Goal: Transaction & Acquisition: Purchase product/service

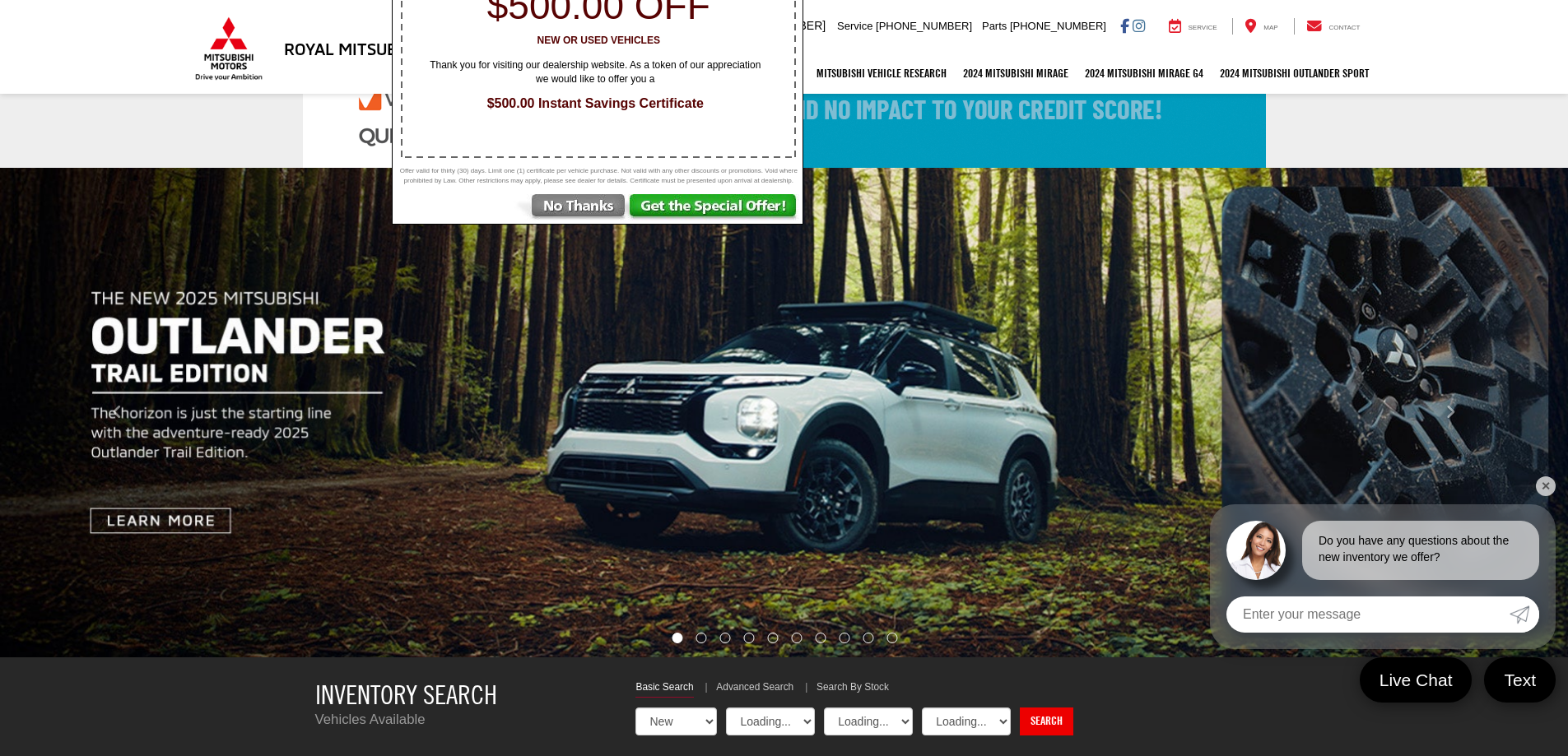
select select "Mitsubishi"
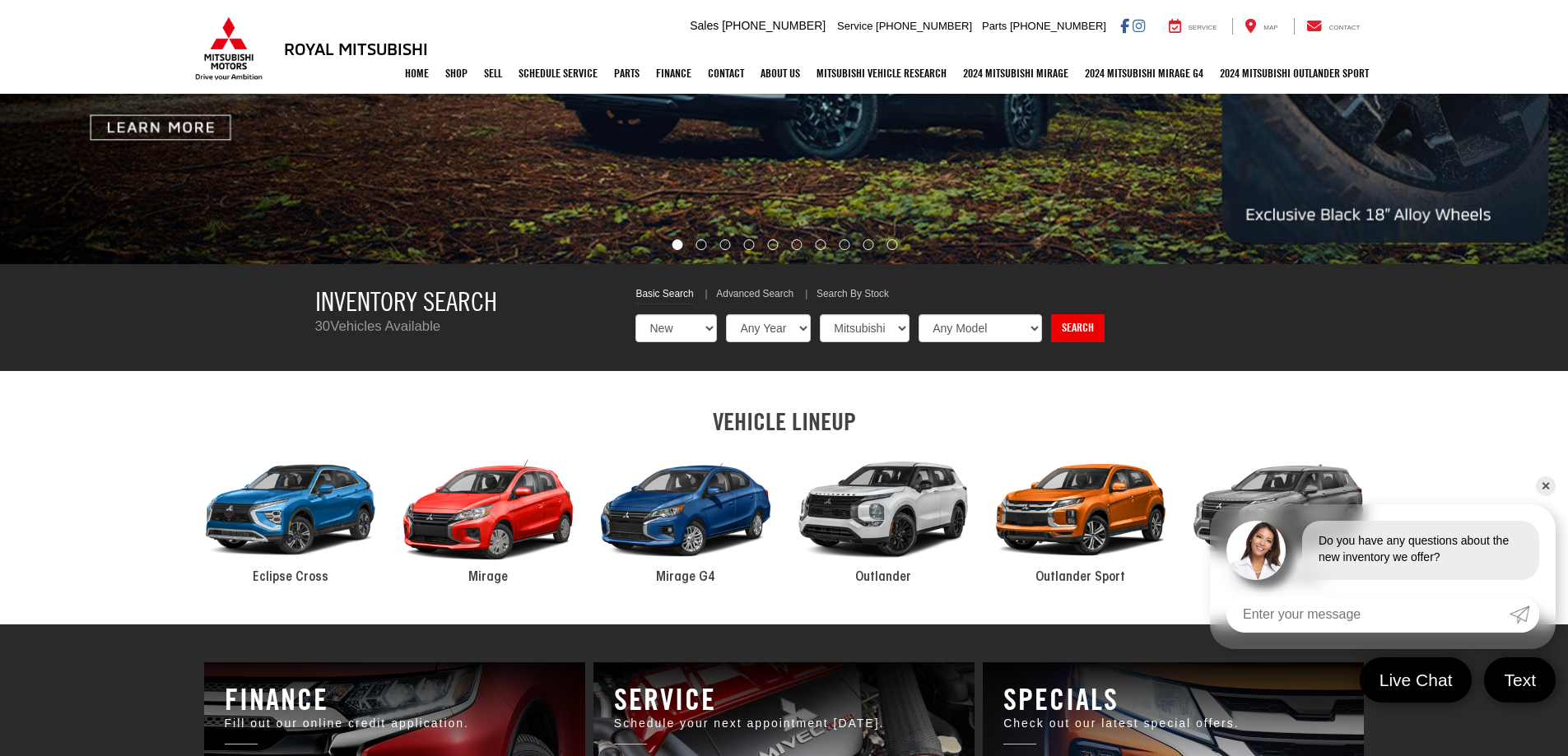
scroll to position [494, 0]
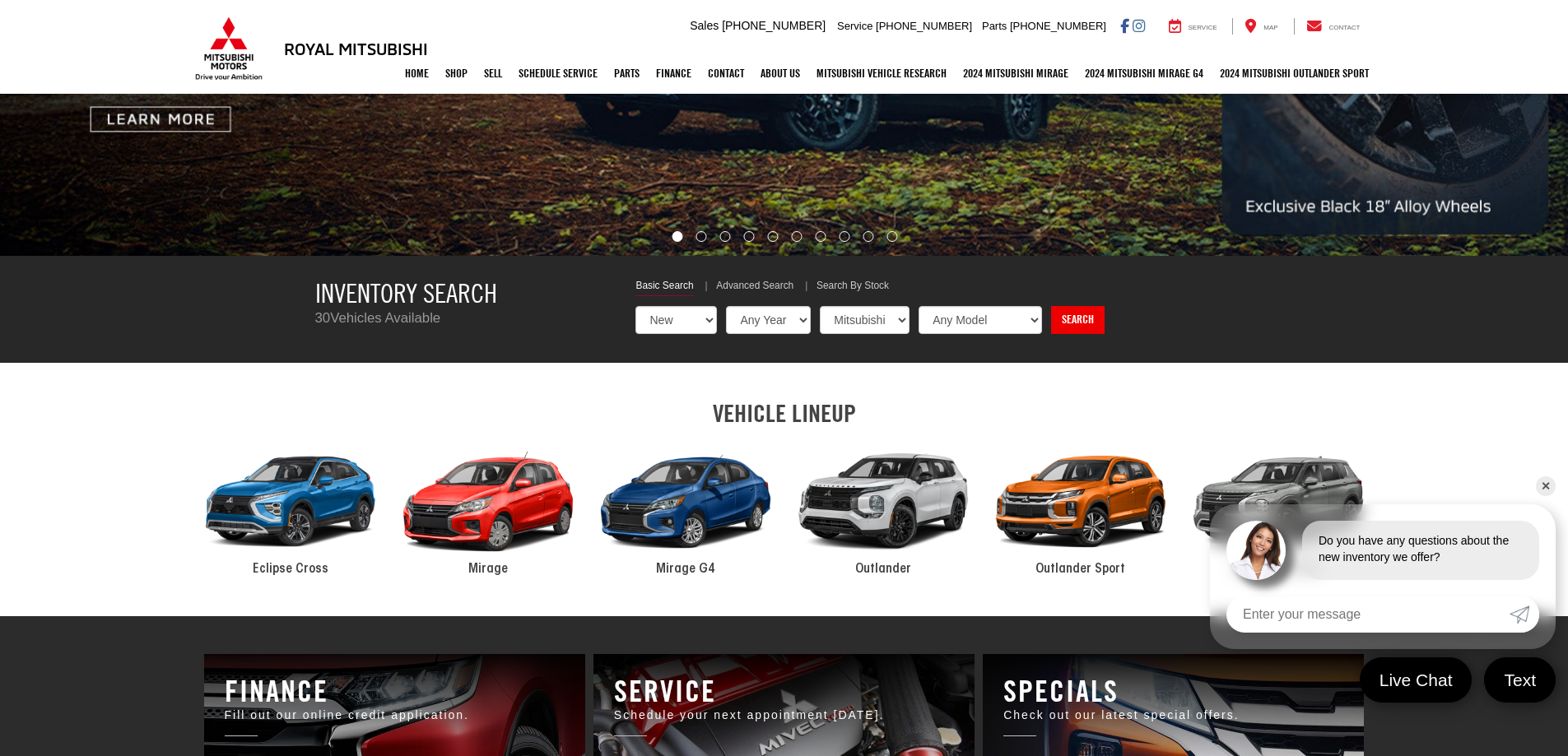
click at [1542, 485] on link "✕" at bounding box center [1546, 486] width 20 height 20
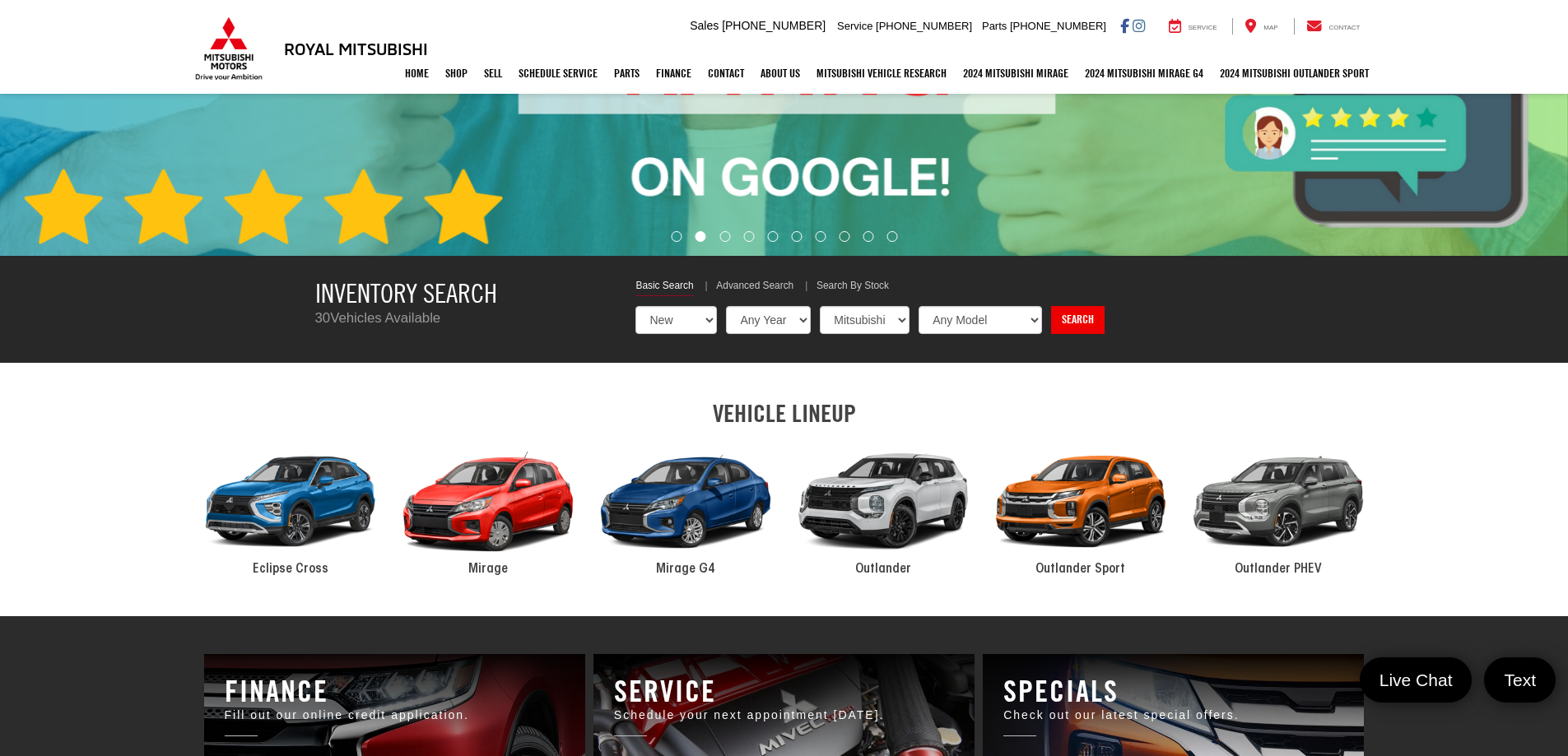
click at [881, 517] on div "2024 Mitsubishi Outlander" at bounding box center [883, 502] width 198 height 134
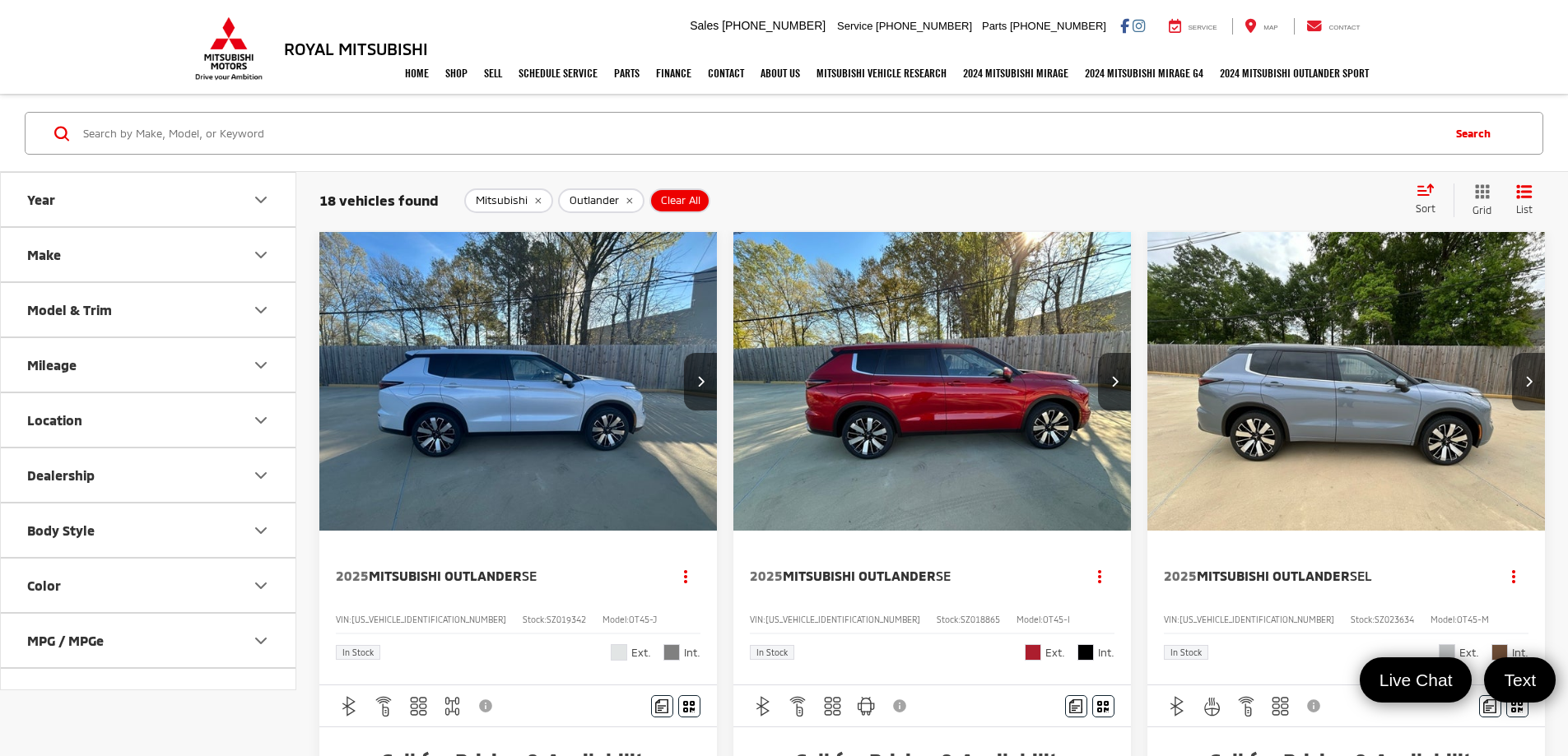
click at [266, 586] on icon "Color" at bounding box center [260, 586] width 20 height 20
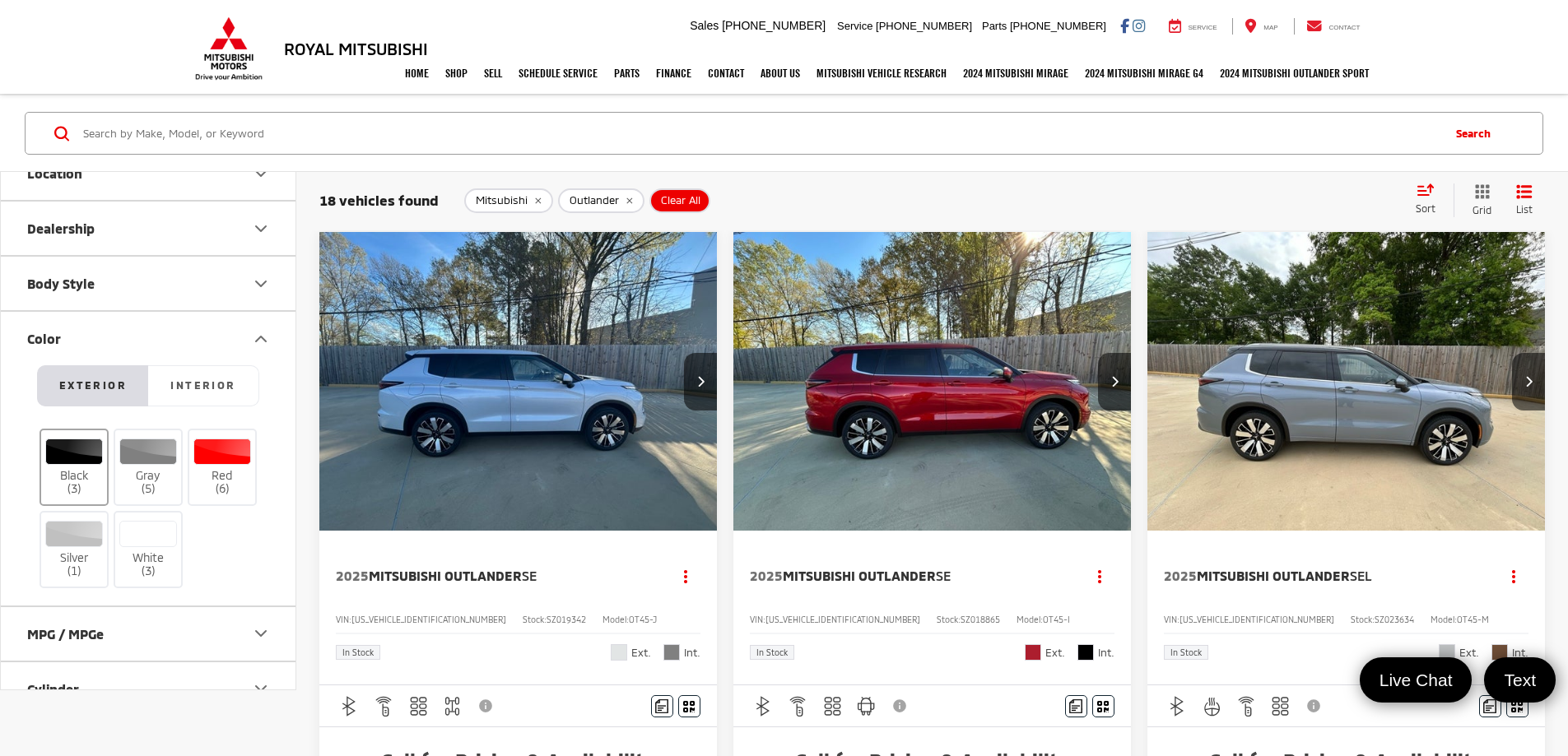
click at [91, 482] on label "Black (3)" at bounding box center [75, 467] width 67 height 58
click at [0, 0] on input "Black (3)" at bounding box center [0, 0] width 0 height 0
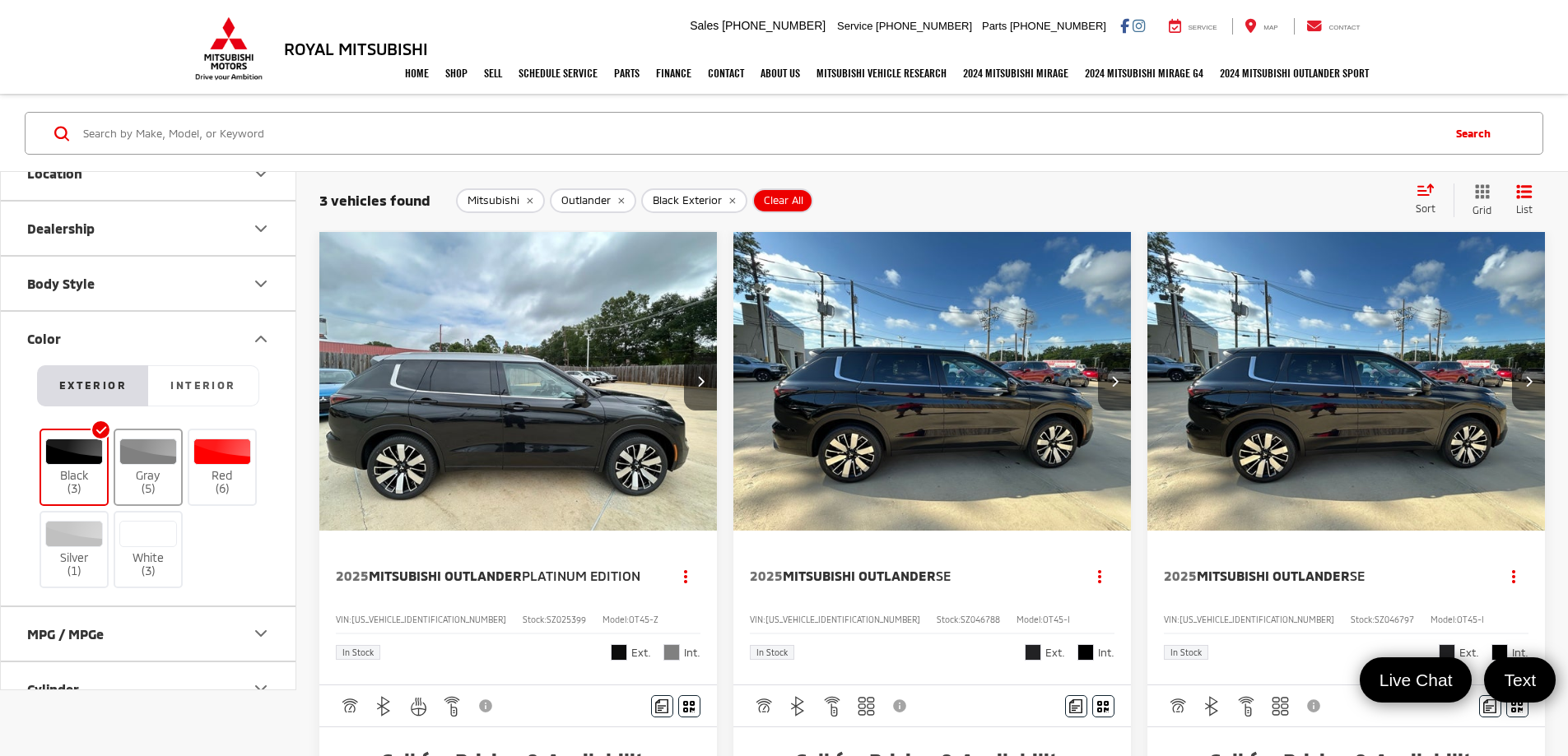
click at [137, 473] on label "Gray (5)" at bounding box center [149, 467] width 67 height 58
click at [0, 0] on input "Gray (5)" at bounding box center [0, 0] width 0 height 0
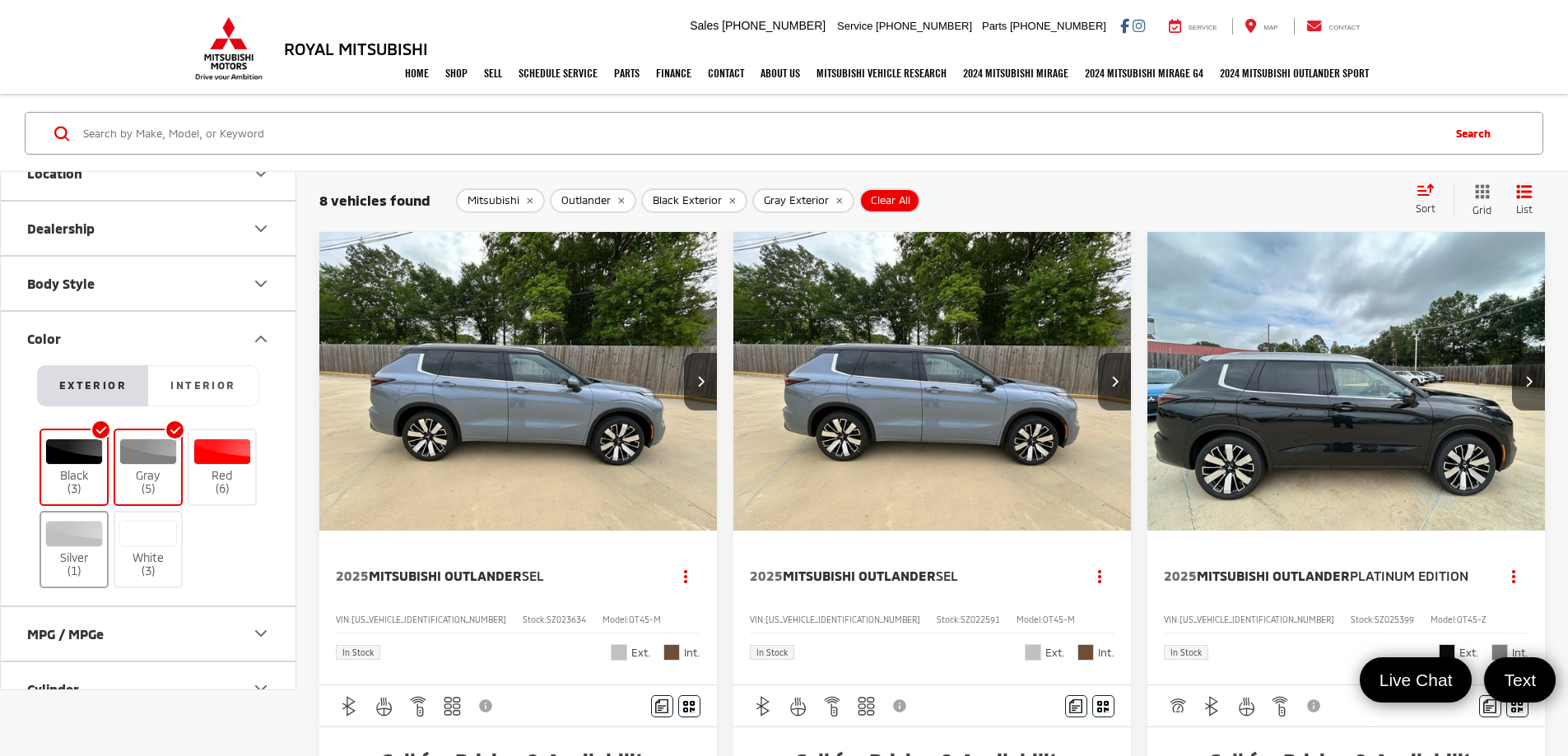
click at [75, 563] on label "Silver (1)" at bounding box center [75, 550] width 67 height 58
click at [0, 0] on input "Silver (1)" at bounding box center [0, 0] width 0 height 0
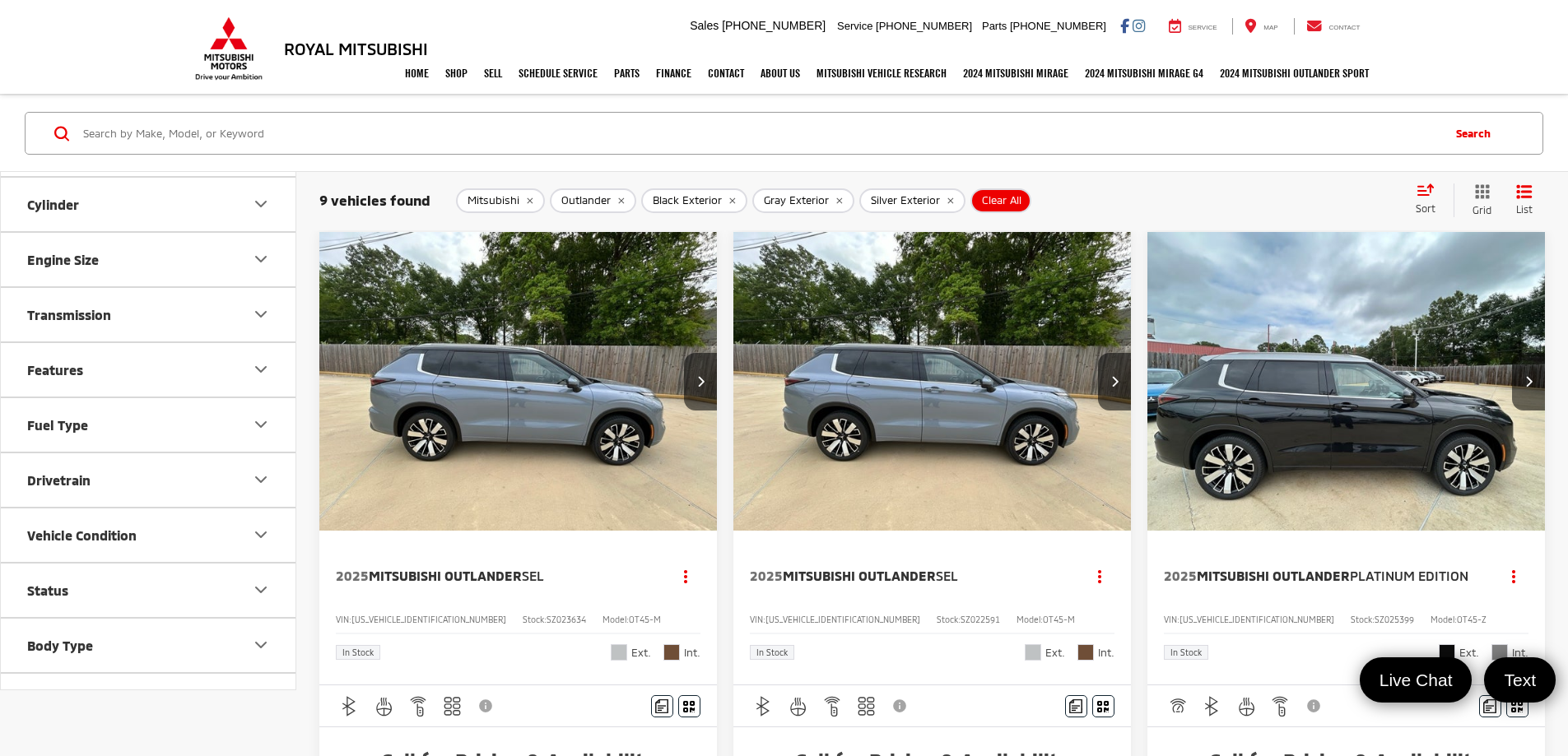
scroll to position [741, 0]
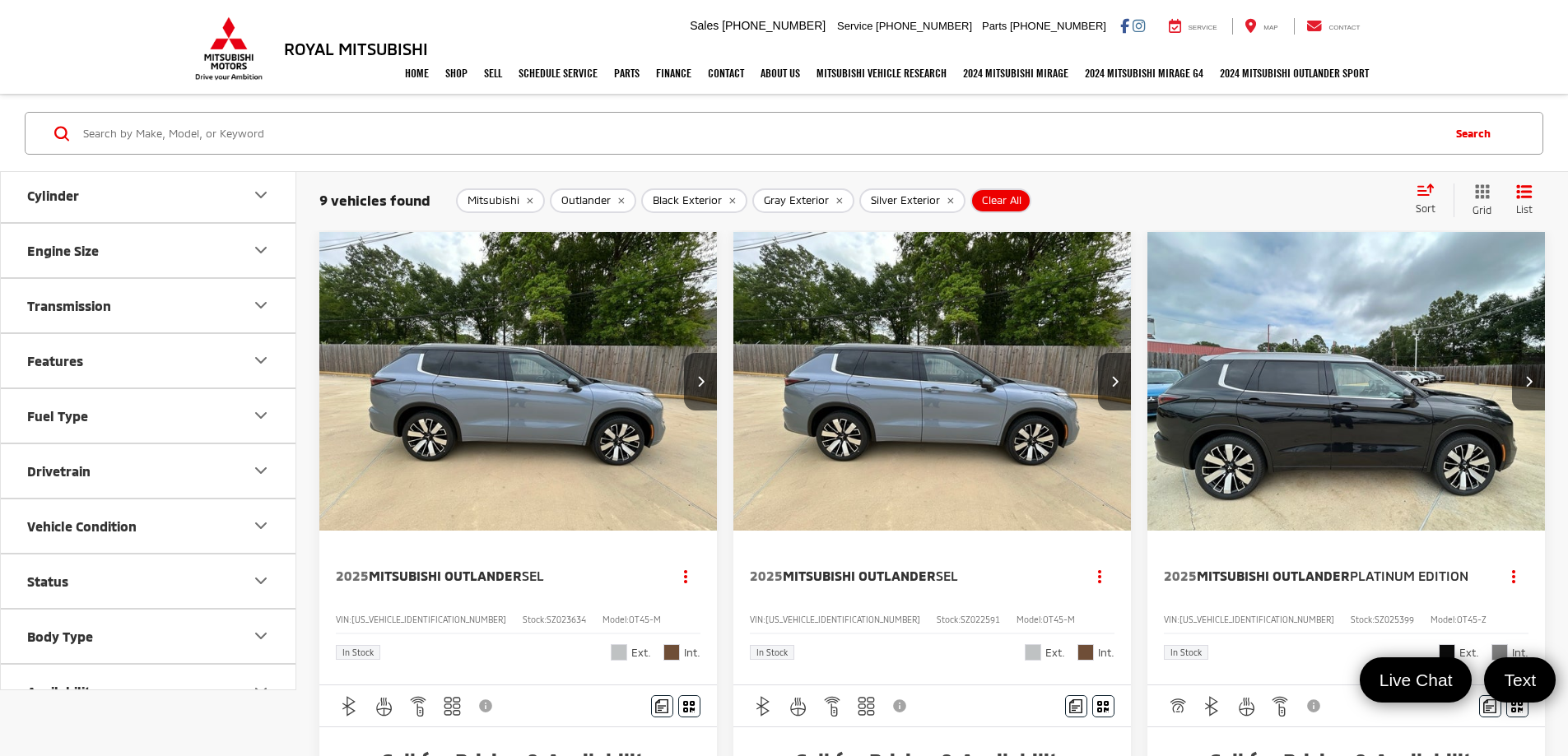
click at [265, 371] on button "Features" at bounding box center [149, 360] width 296 height 53
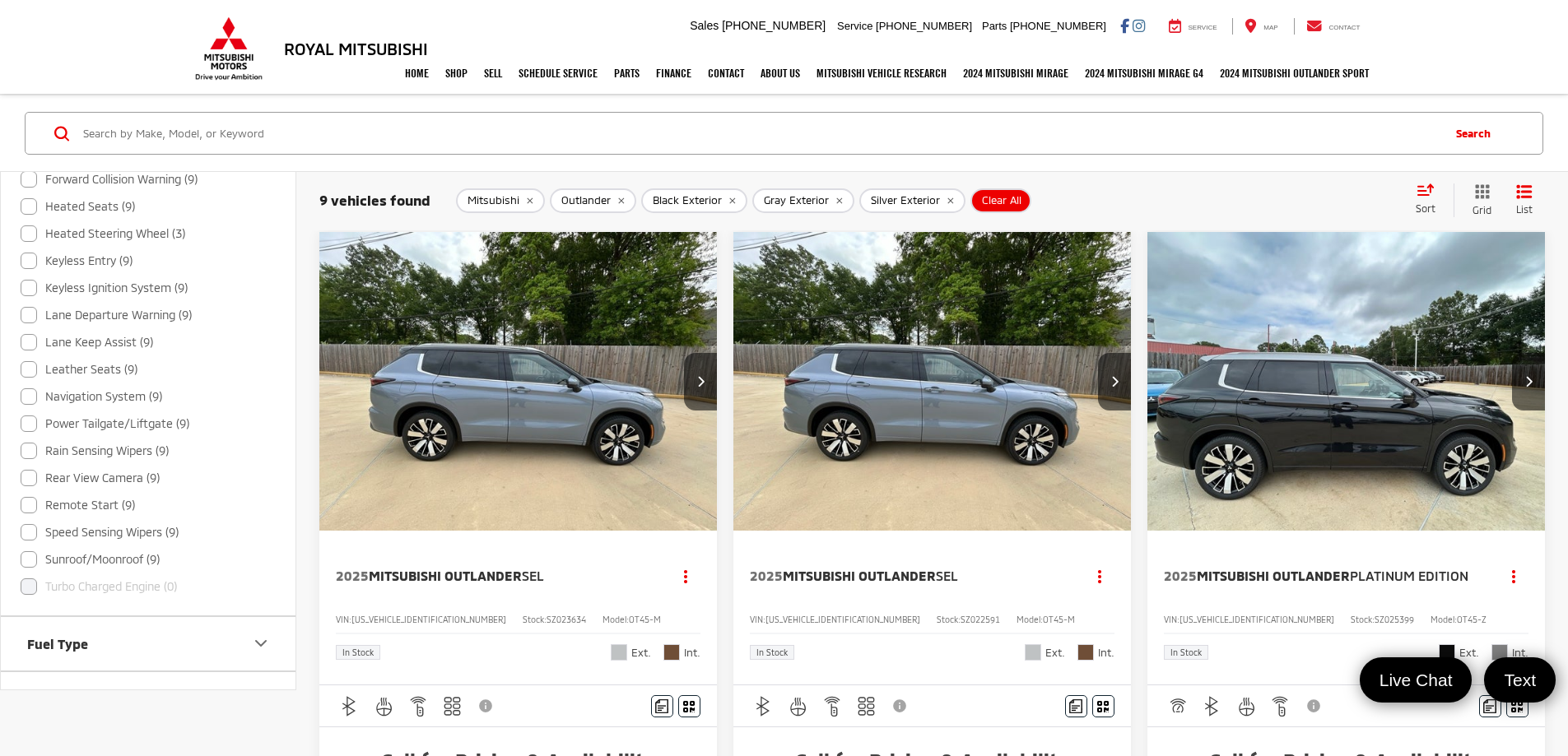
scroll to position [1317, 0]
click at [31, 532] on label "Sunroof/Moonroof (9)" at bounding box center [90, 532] width 139 height 27
checkbox input "true"
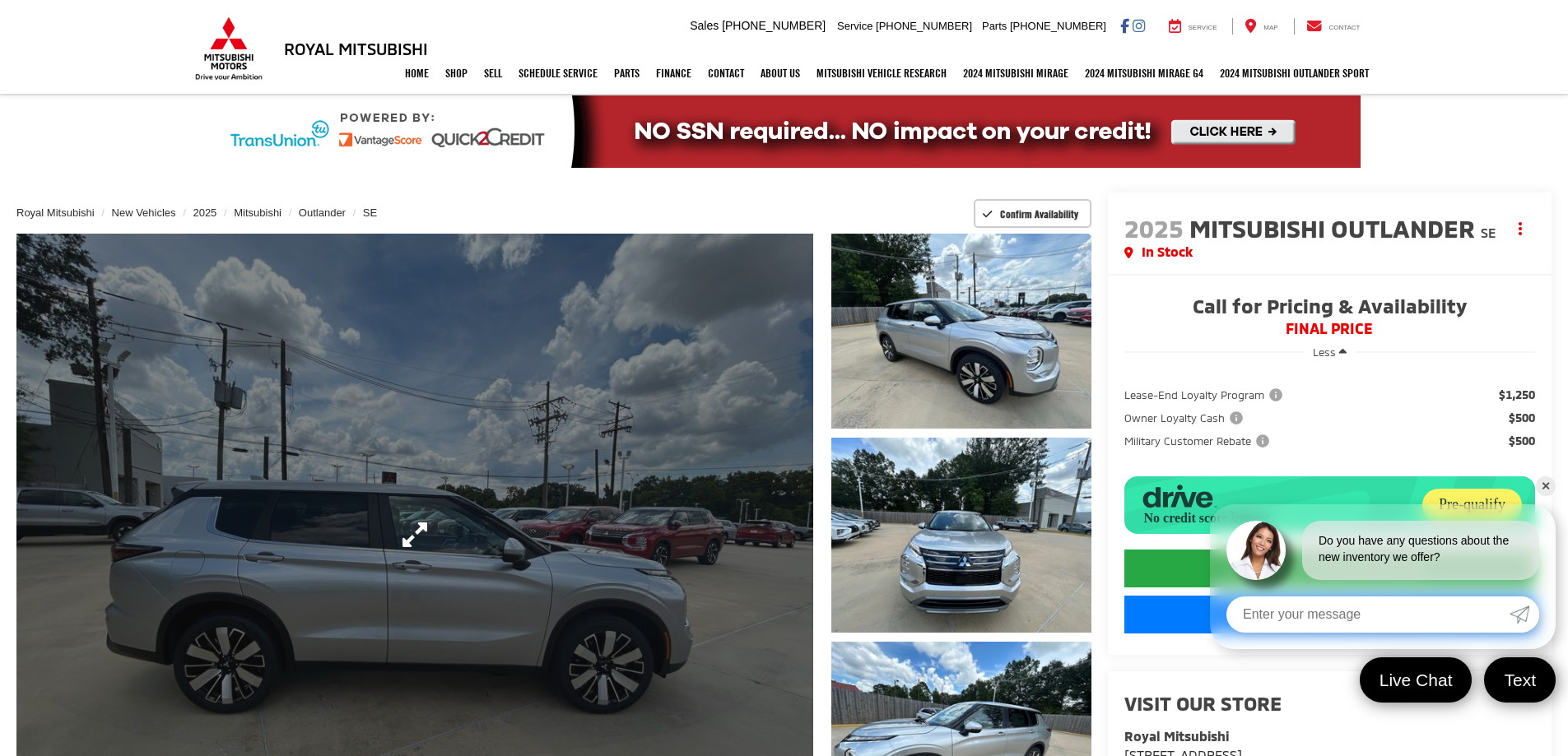
click at [604, 649] on link "Expand Photo 0" at bounding box center [414, 535] width 796 height 603
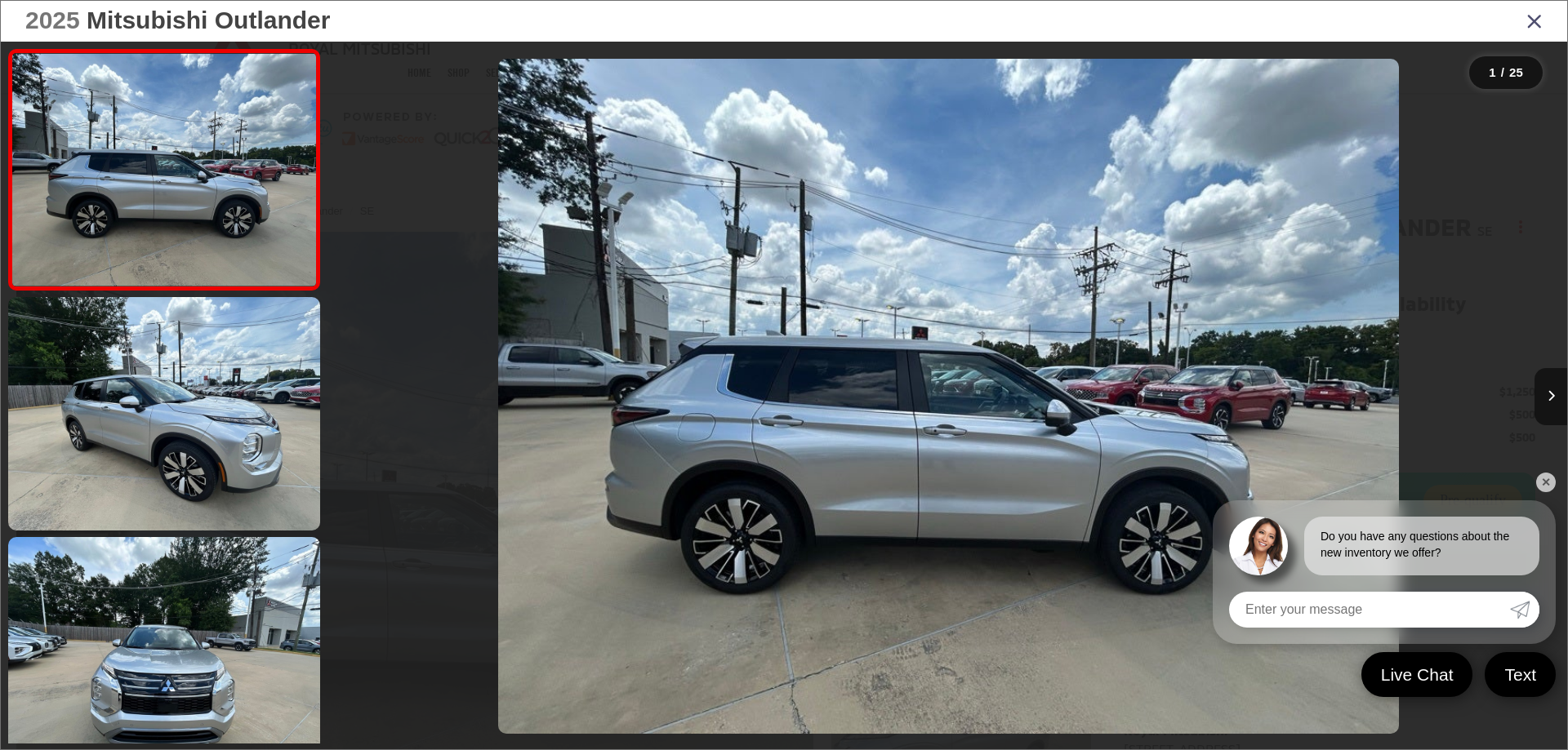
click at [801, 477] on img "2025 Mitsubishi Outlander SE 0" at bounding box center [948, 396] width 901 height 675
click at [1542, 475] on link "✕" at bounding box center [1546, 482] width 20 height 20
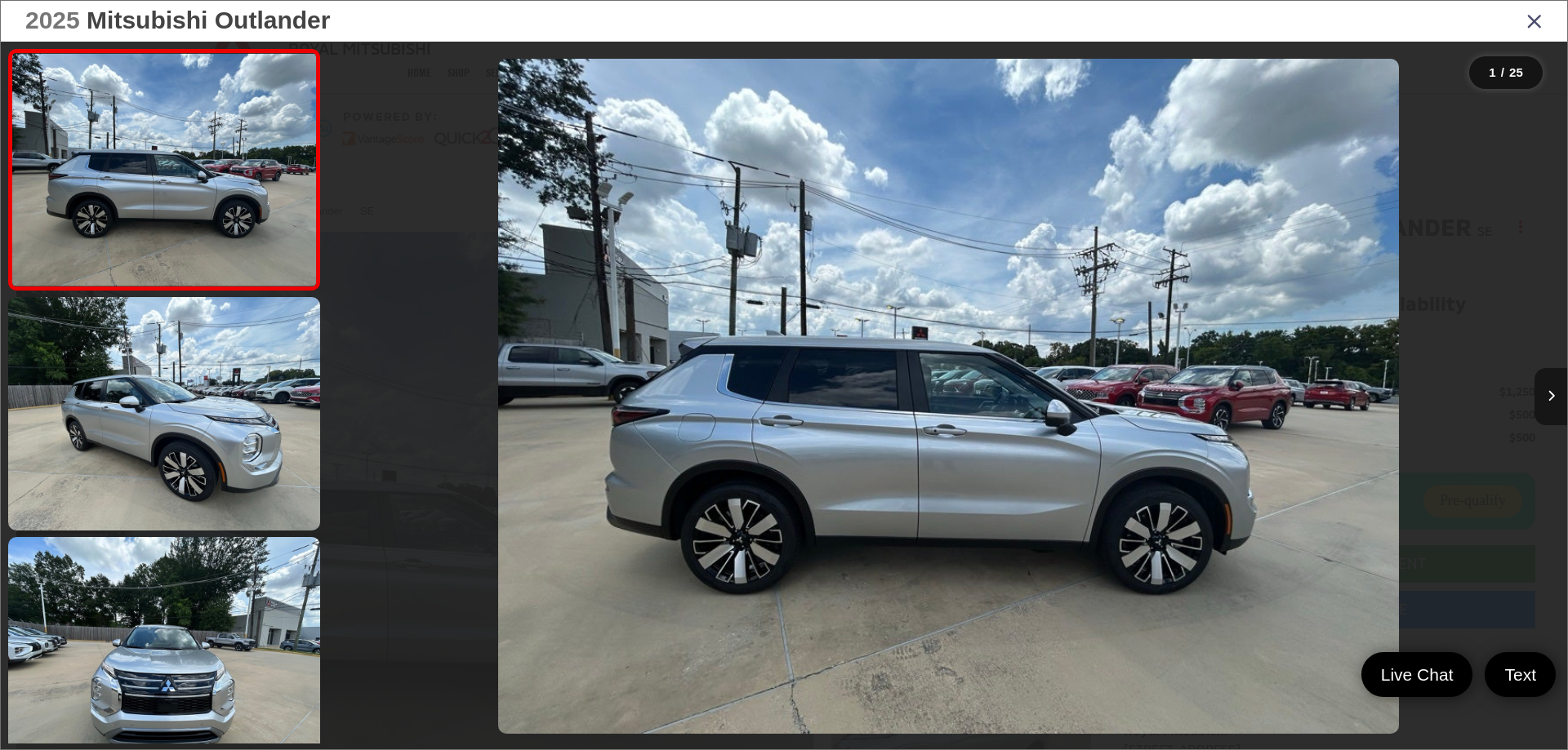
click at [1542, 387] on button "Next image" at bounding box center [1551, 396] width 32 height 57
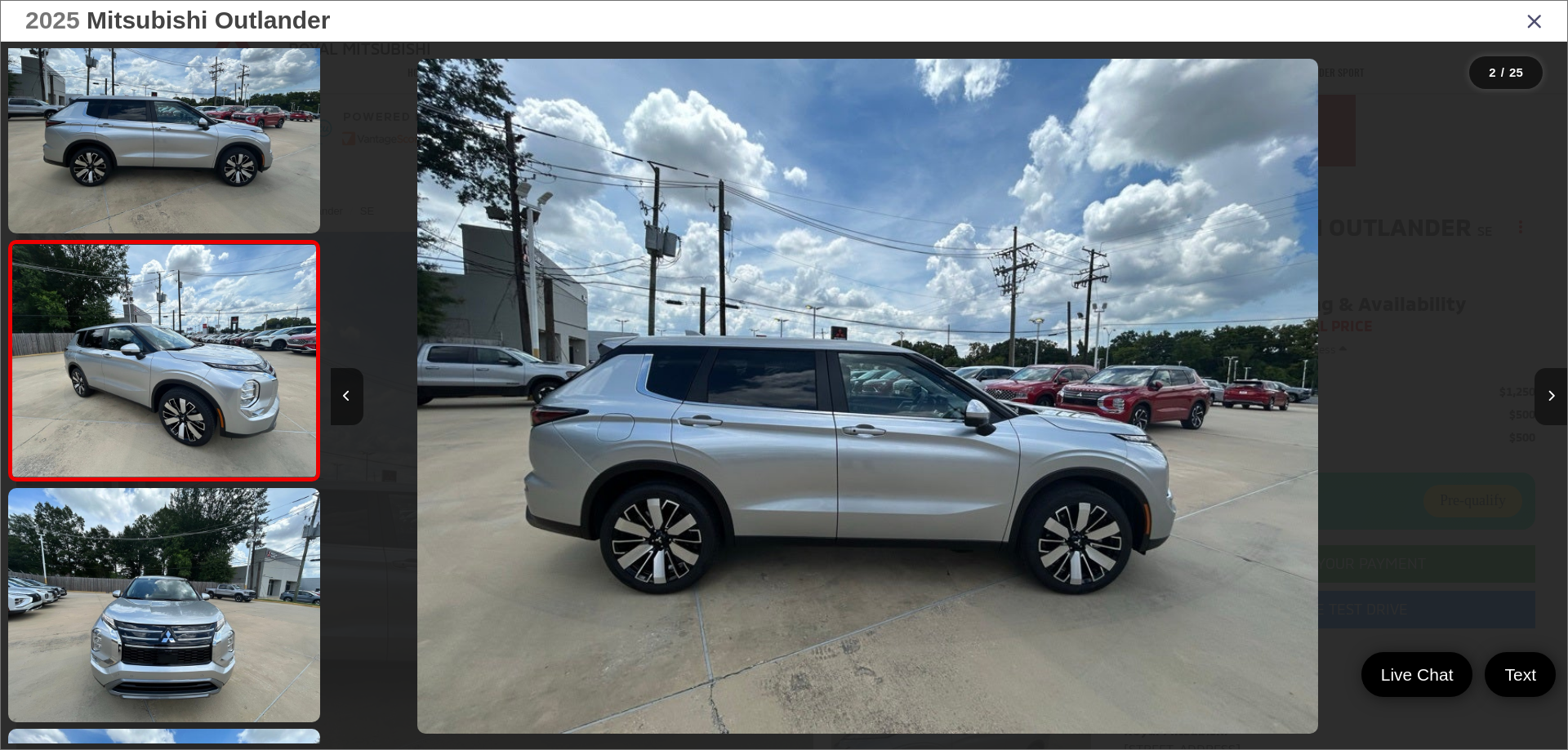
scroll to position [61, 0]
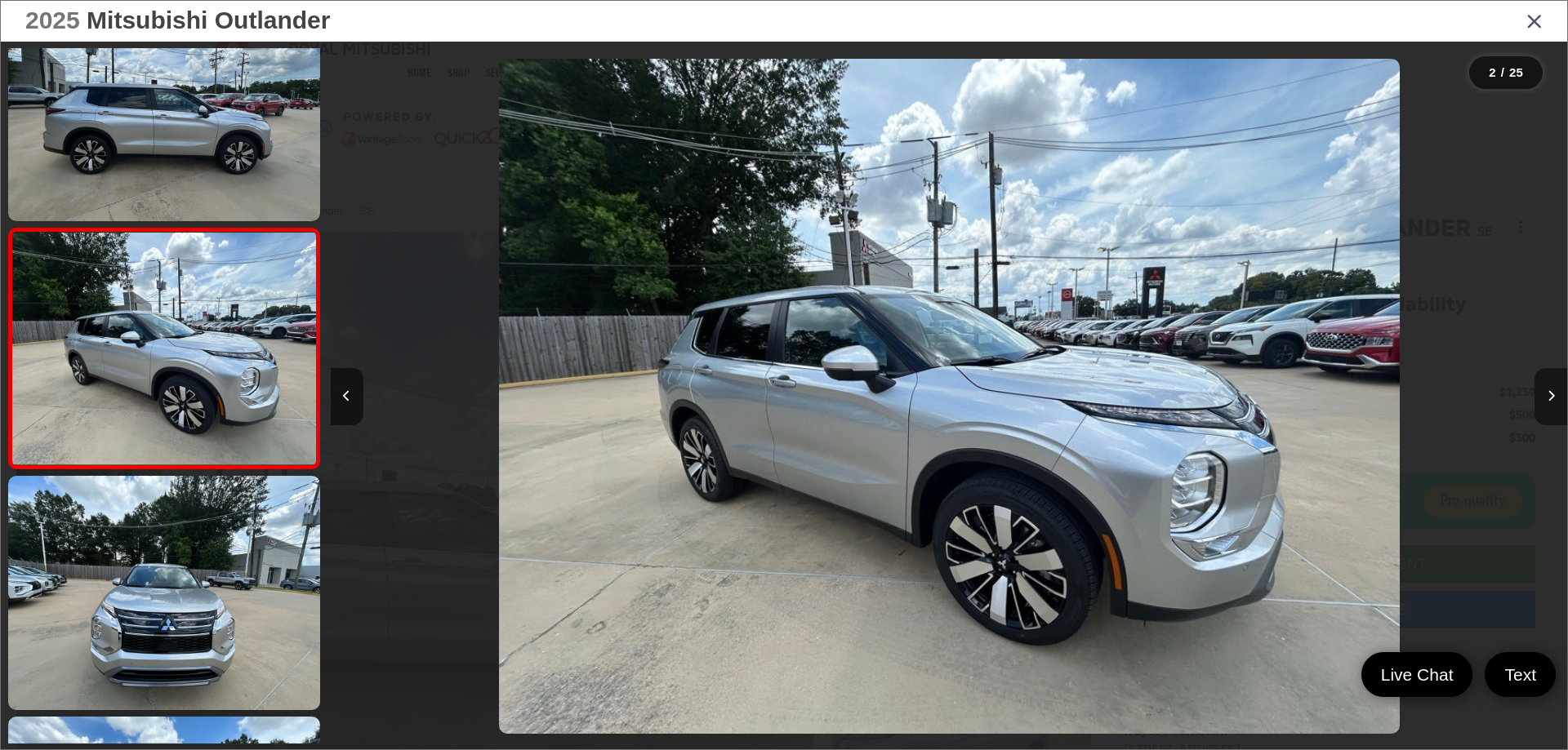
click at [1542, 387] on button "Next image" at bounding box center [1551, 396] width 32 height 57
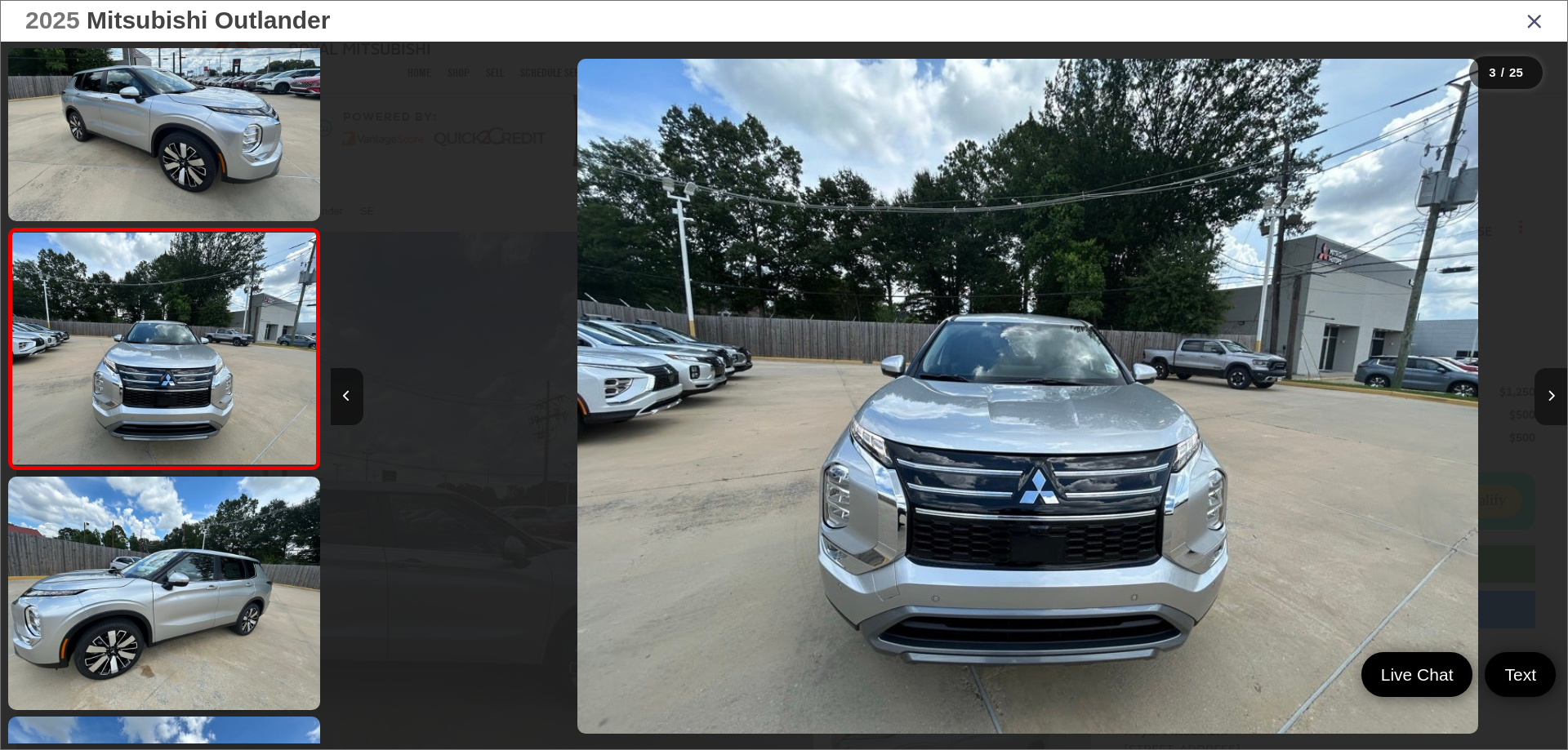
scroll to position [0, 2474]
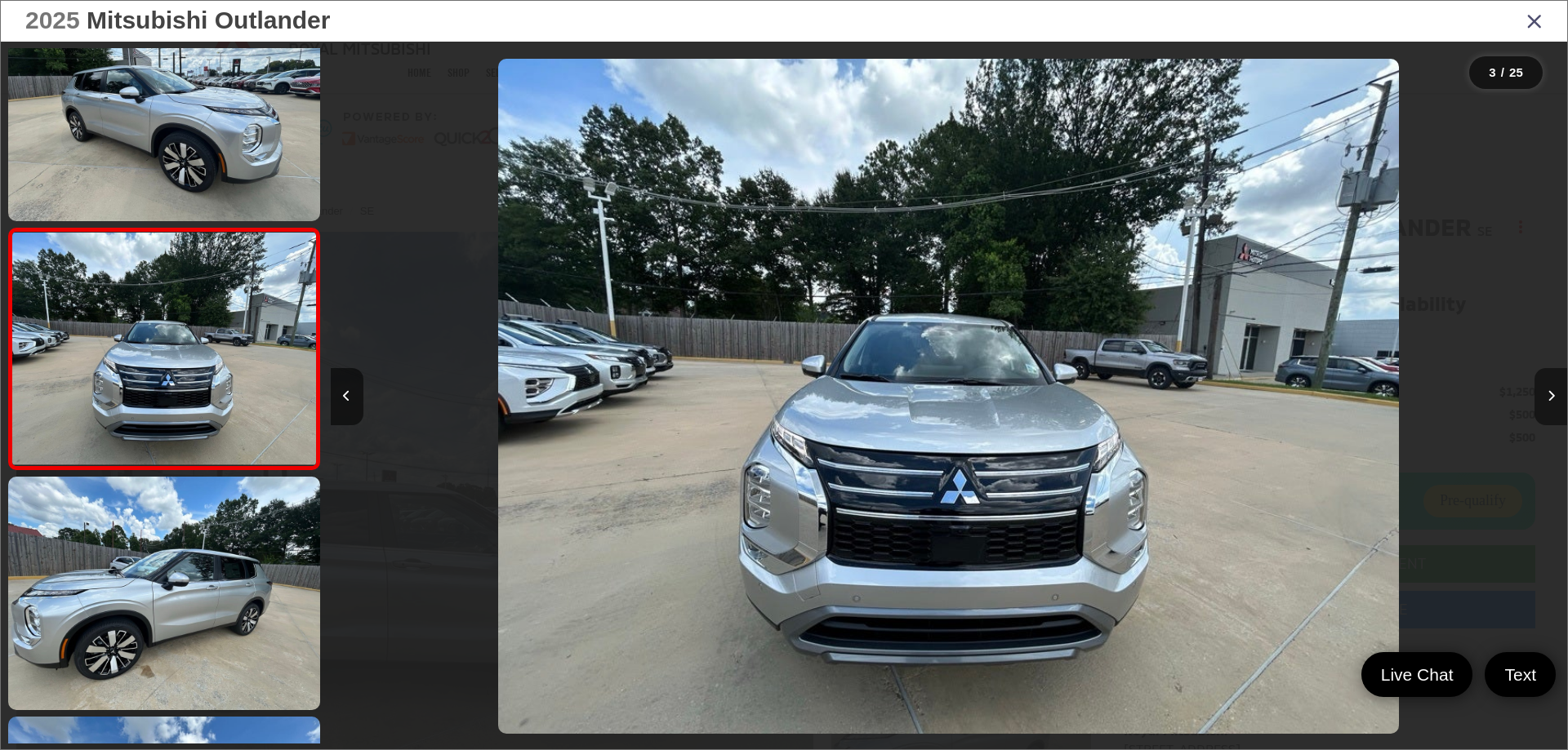
click at [1545, 396] on button "Next image" at bounding box center [1551, 396] width 32 height 57
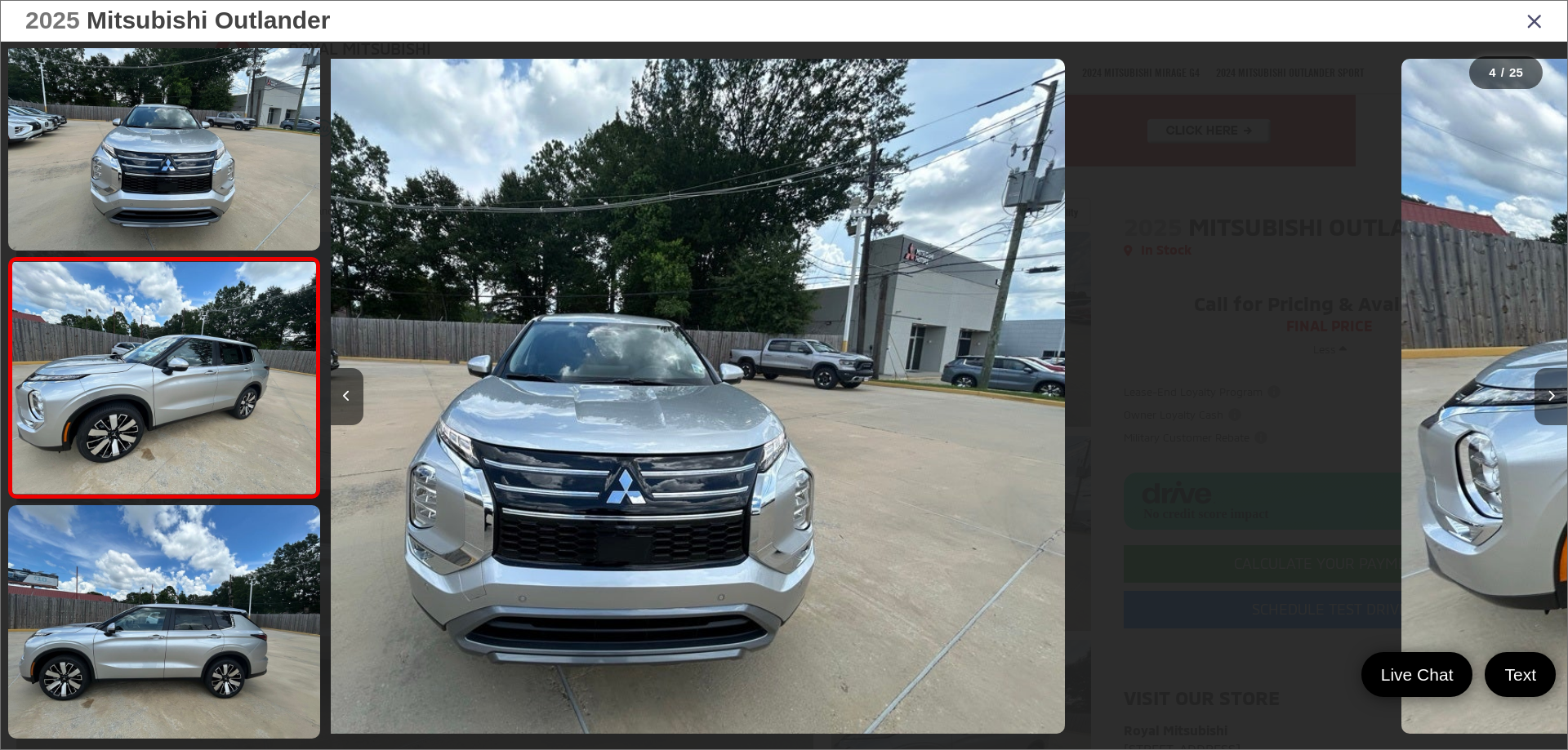
scroll to position [542, 0]
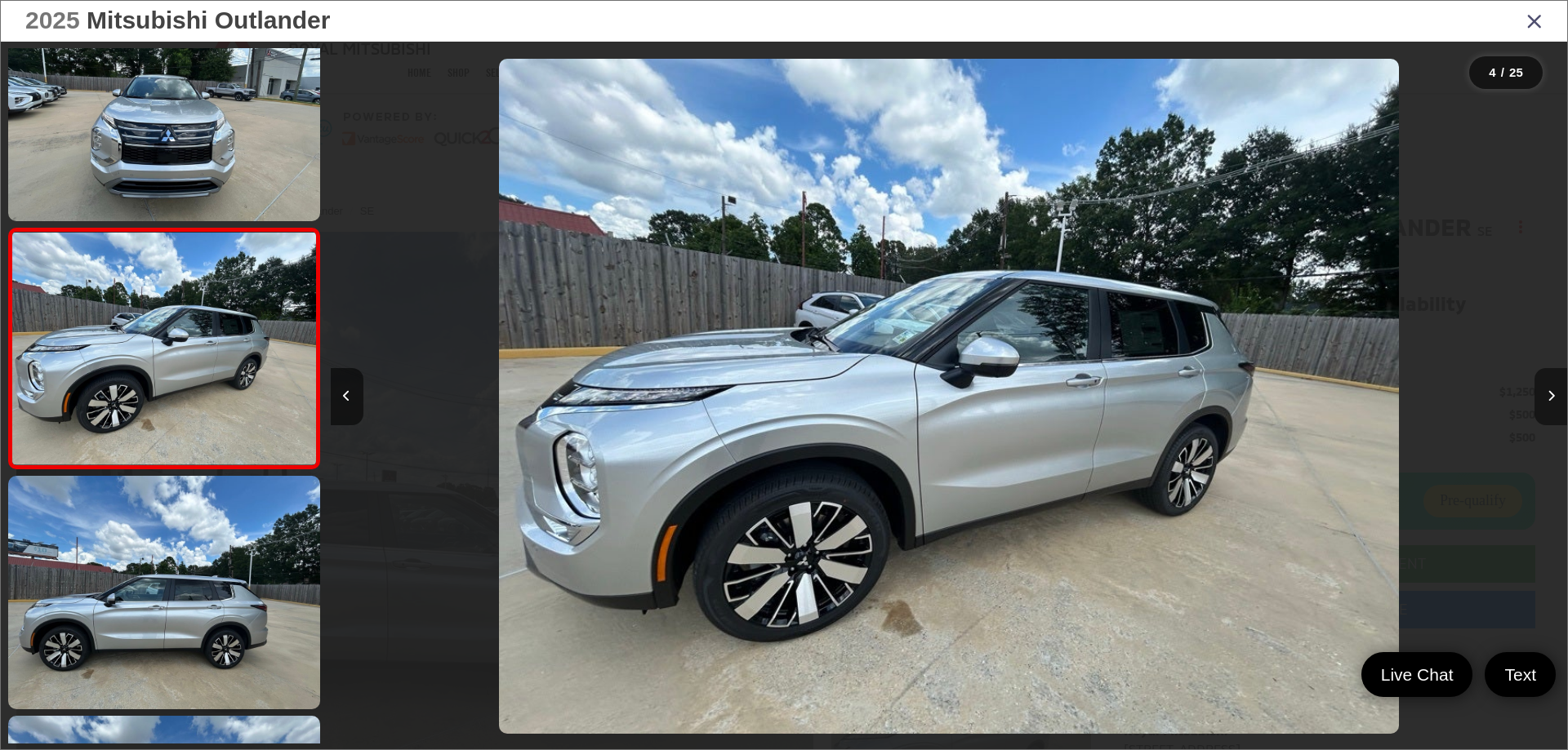
click at [1548, 395] on icon "Next image" at bounding box center [1551, 395] width 8 height 11
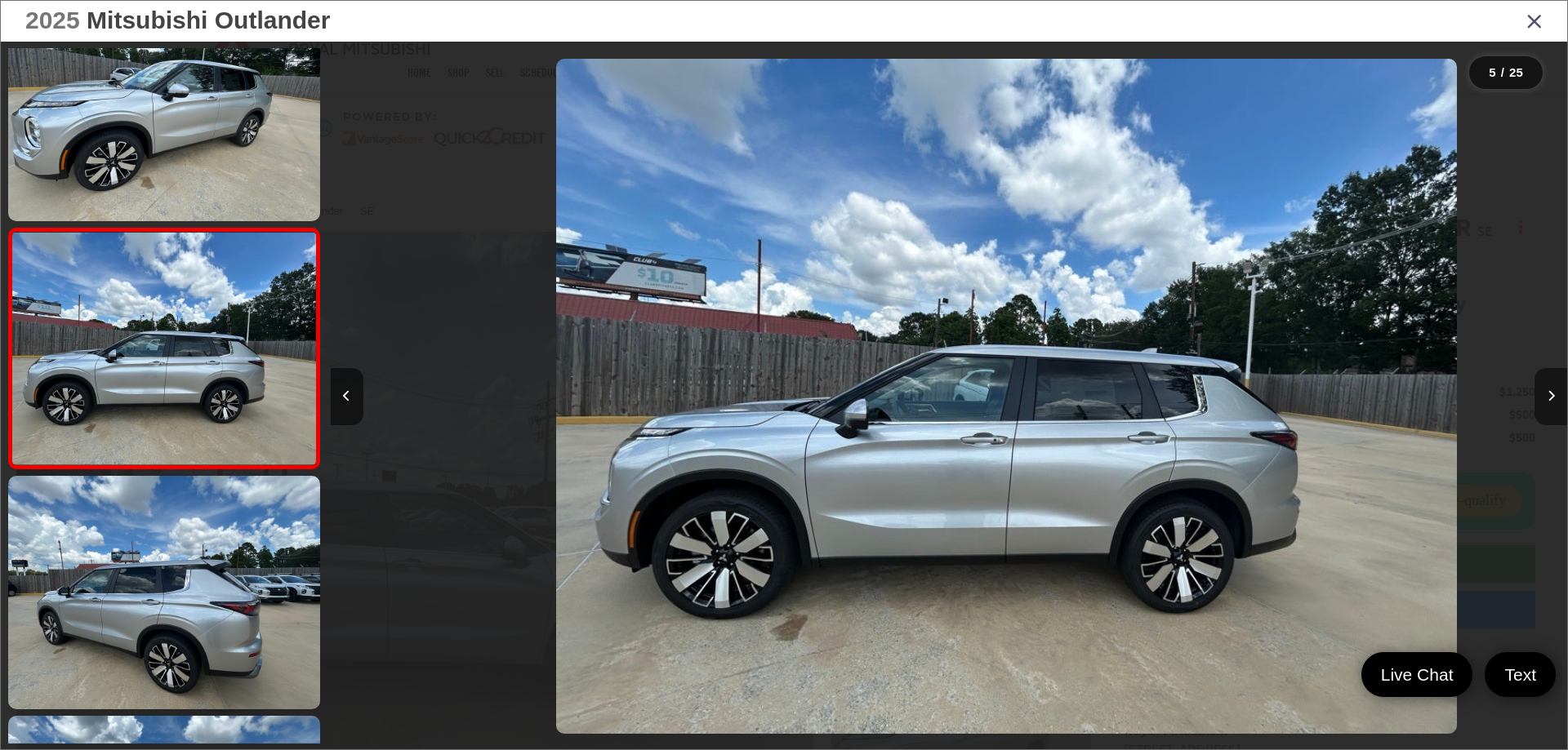
scroll to position [0, 4949]
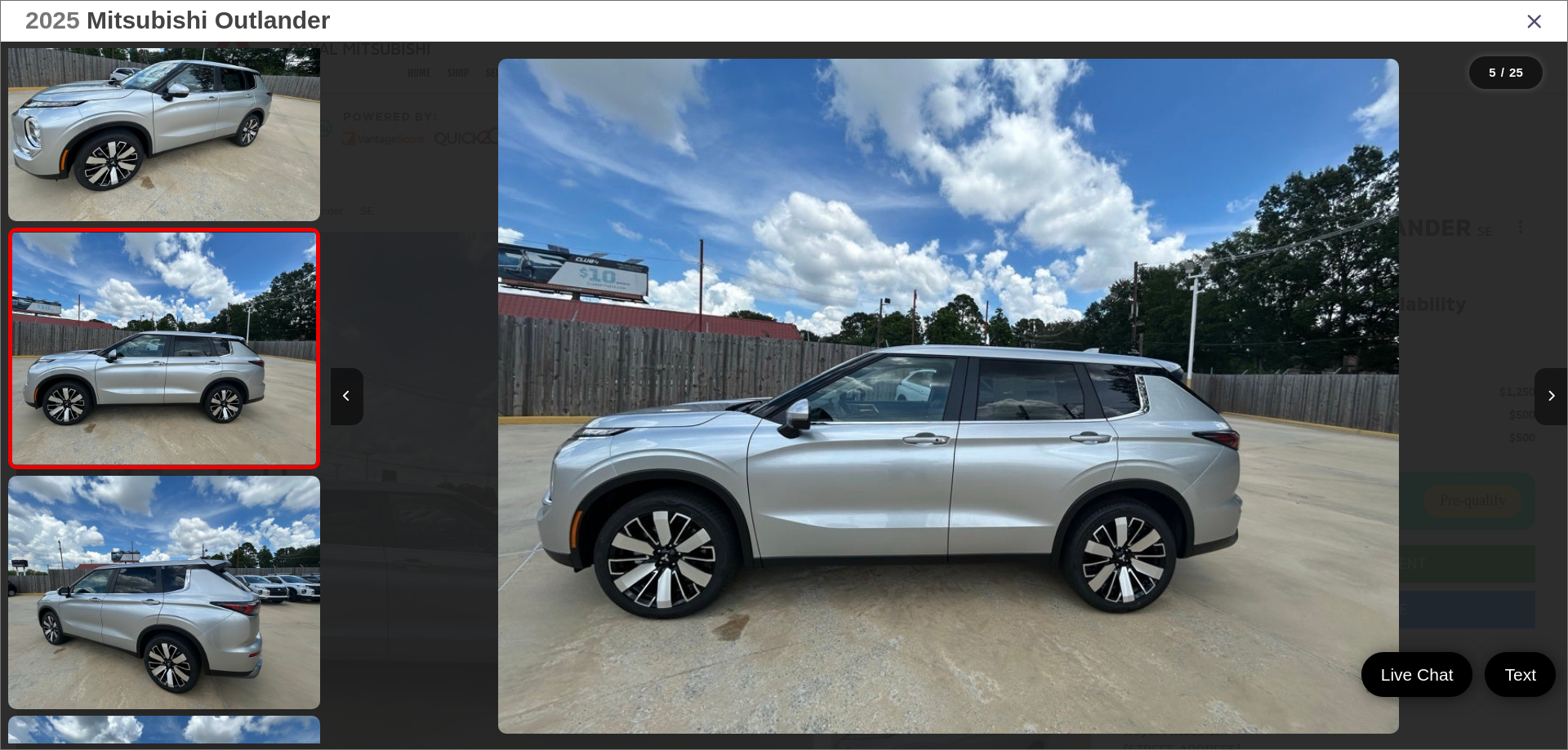
click at [1548, 395] on icon "Next image" at bounding box center [1551, 395] width 8 height 11
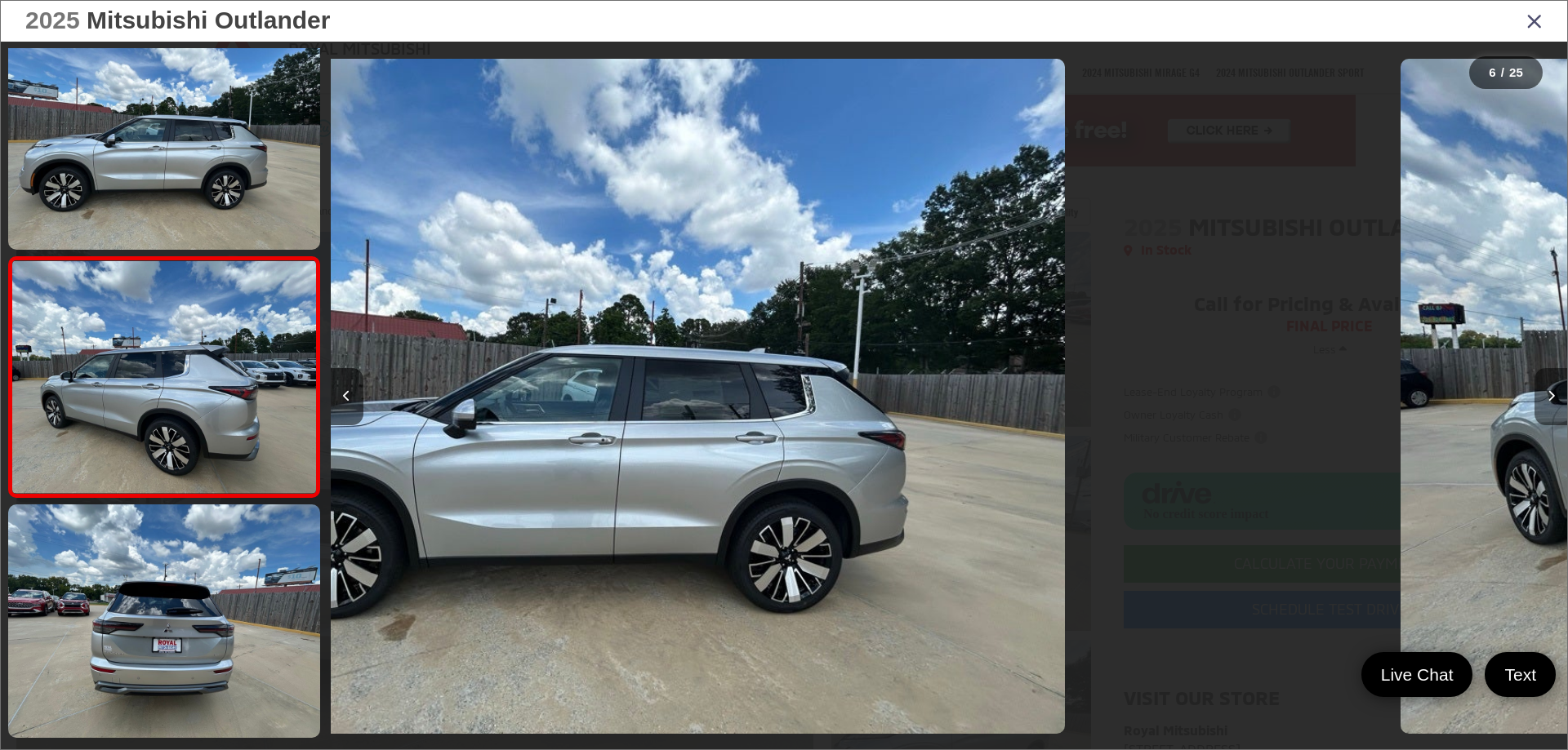
scroll to position [1022, 0]
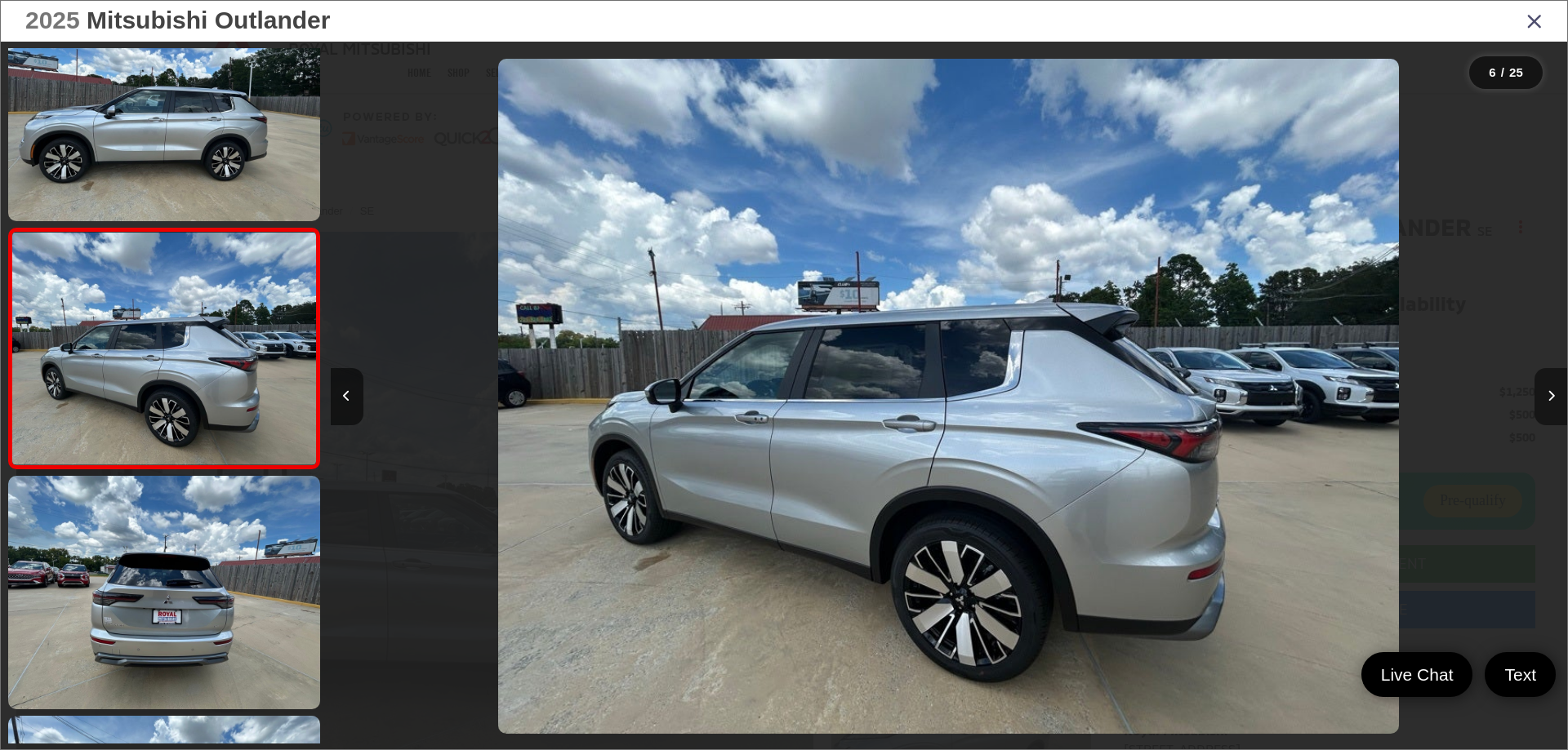
click at [1548, 395] on icon "Next image" at bounding box center [1551, 395] width 8 height 11
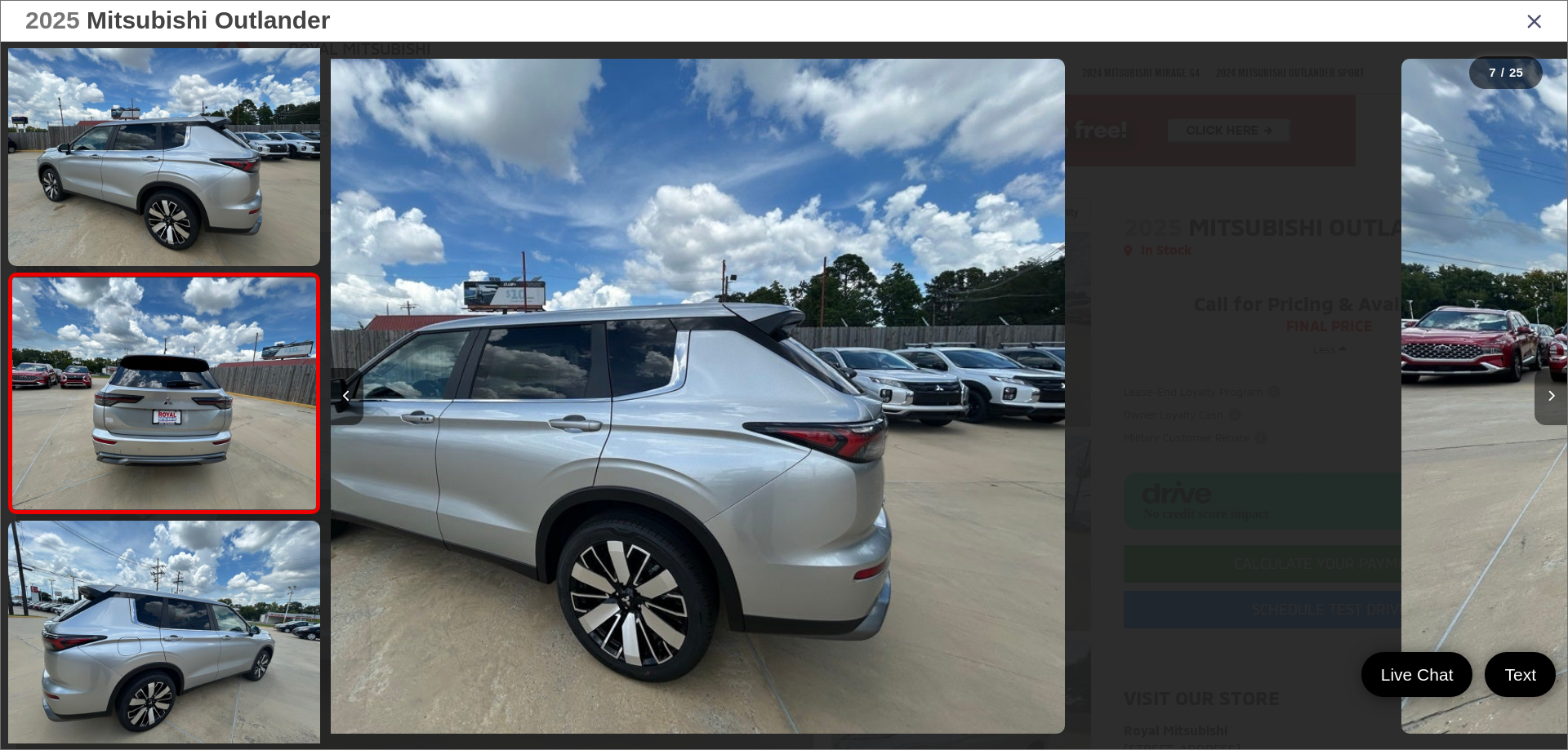
scroll to position [1262, 0]
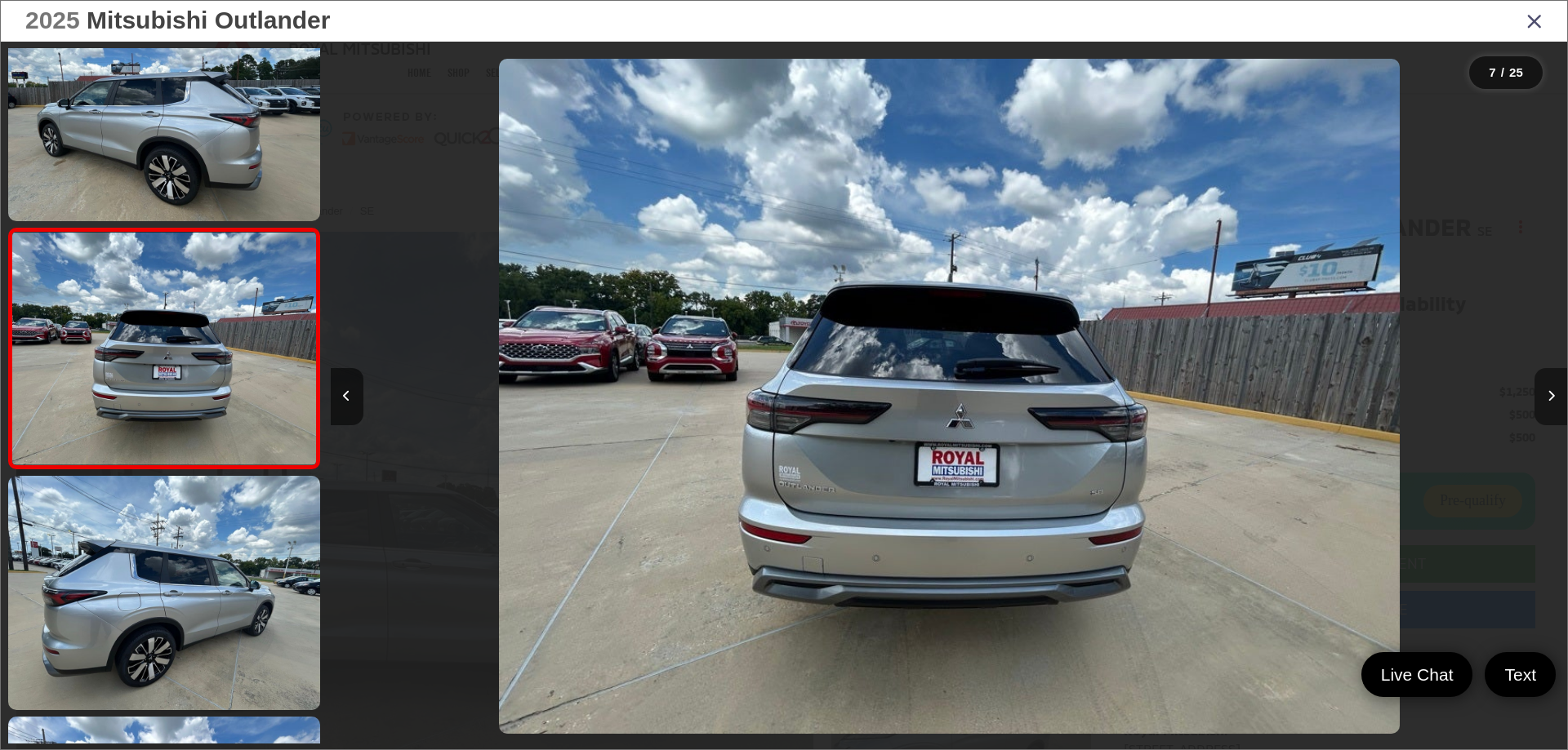
click at [1548, 395] on icon "Next image" at bounding box center [1551, 395] width 8 height 11
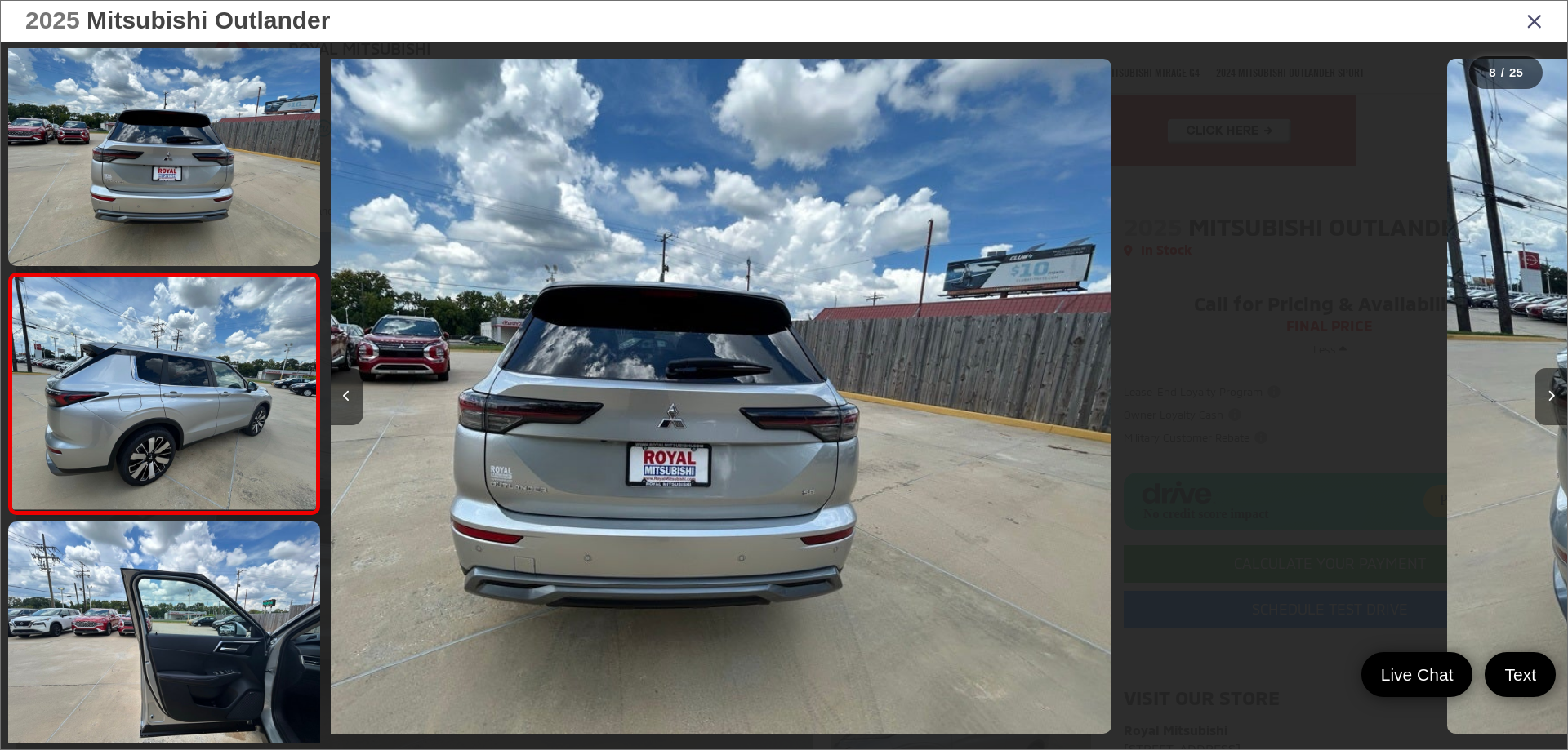
scroll to position [1503, 0]
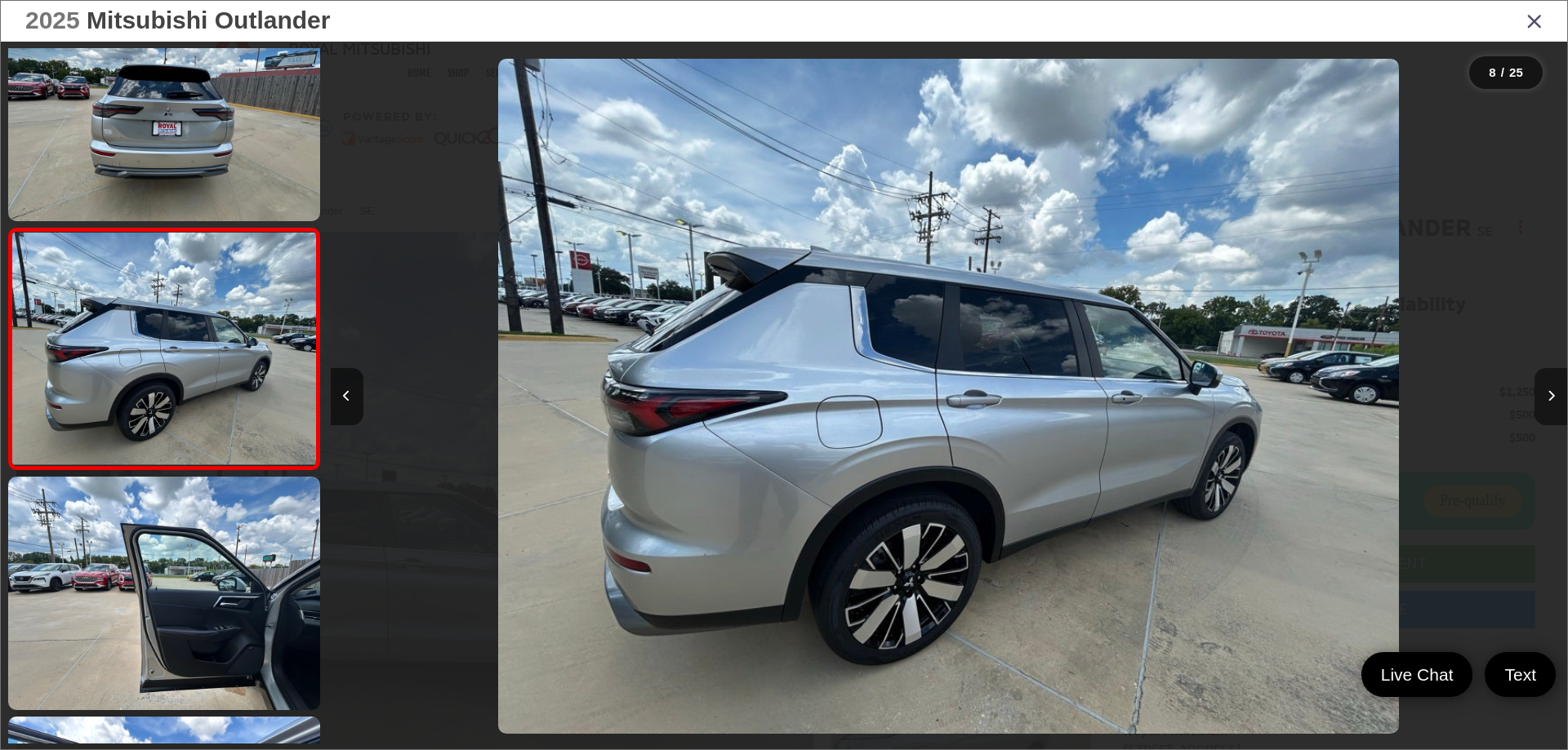
click at [1548, 395] on icon "Next image" at bounding box center [1551, 395] width 8 height 11
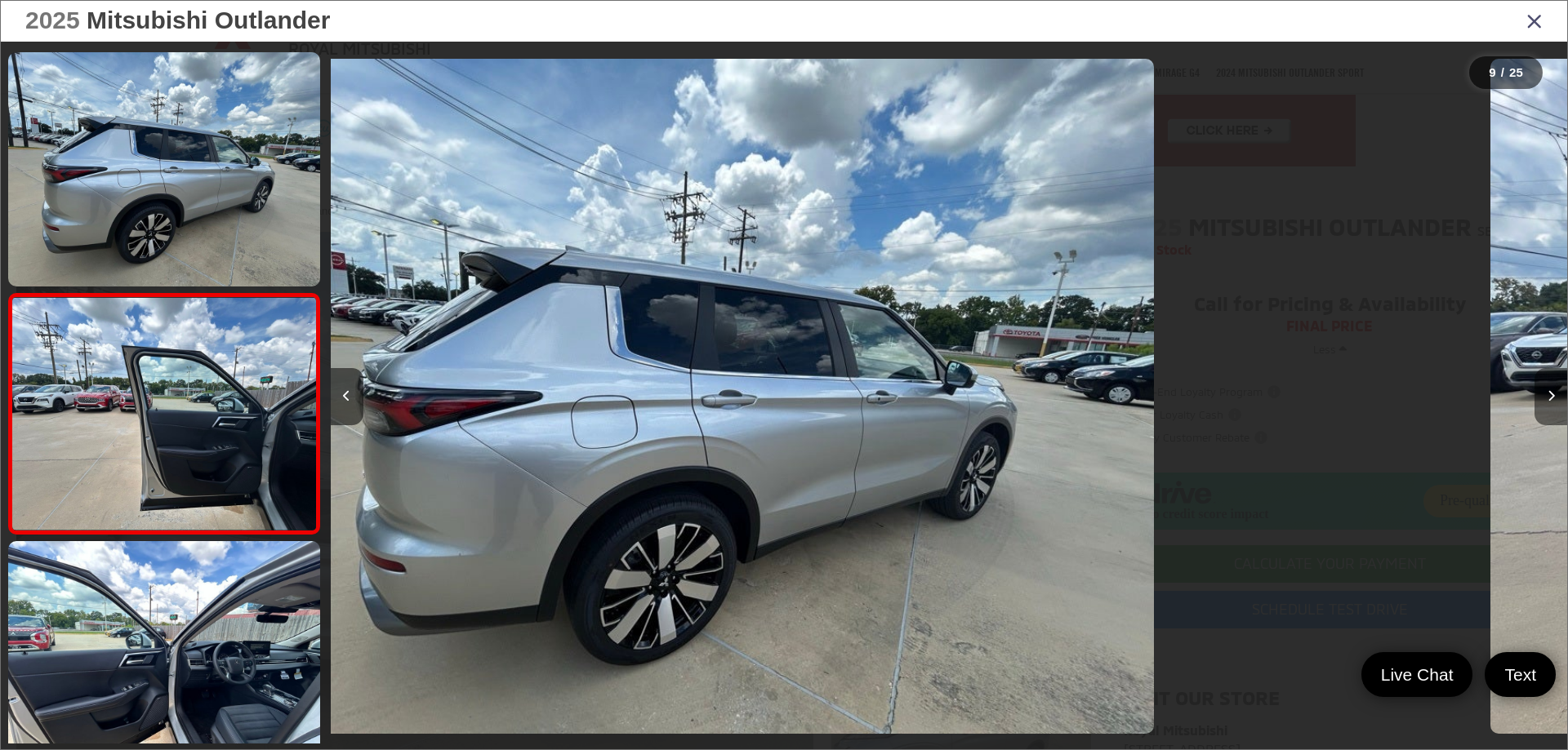
scroll to position [1743, 0]
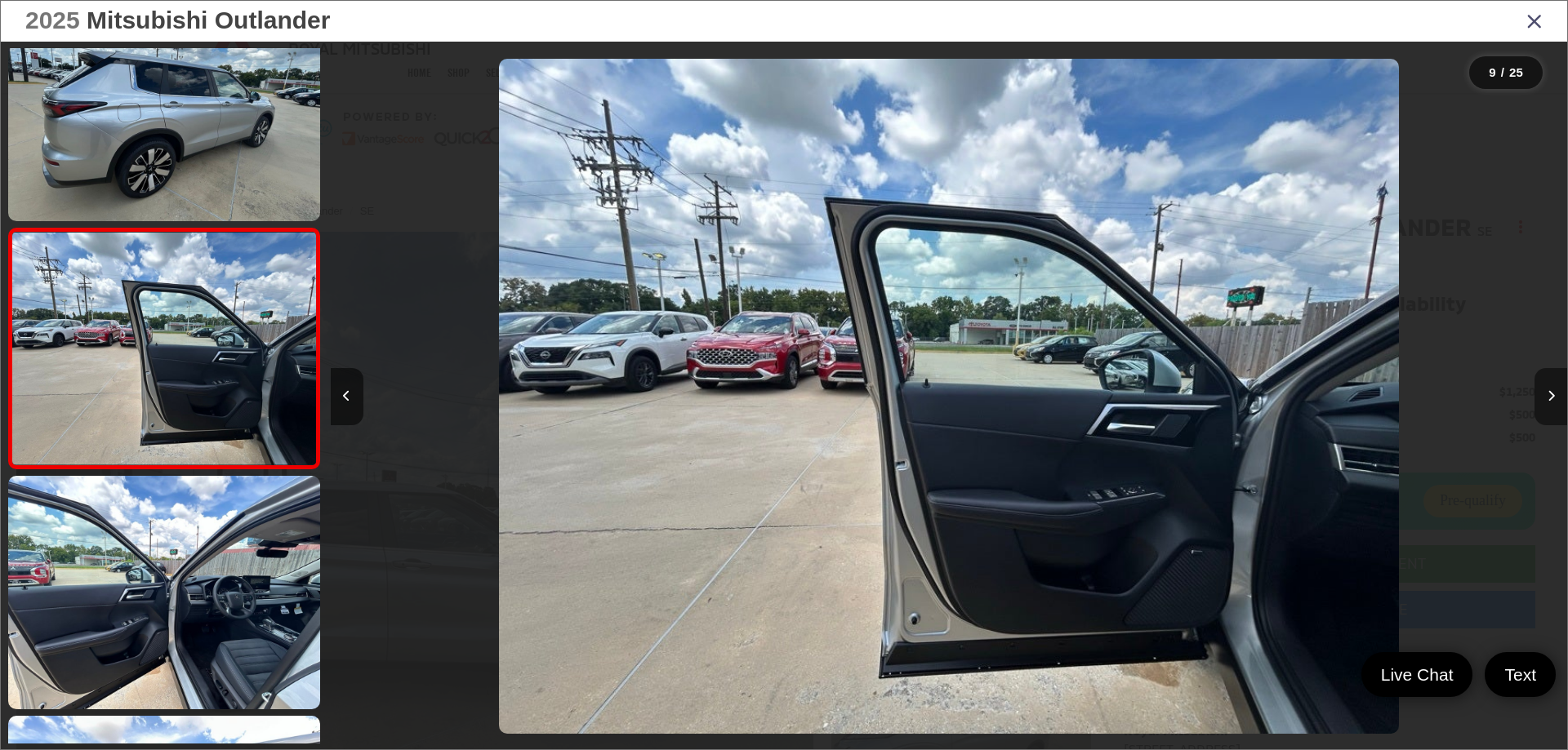
click at [1548, 395] on icon "Next image" at bounding box center [1551, 395] width 8 height 11
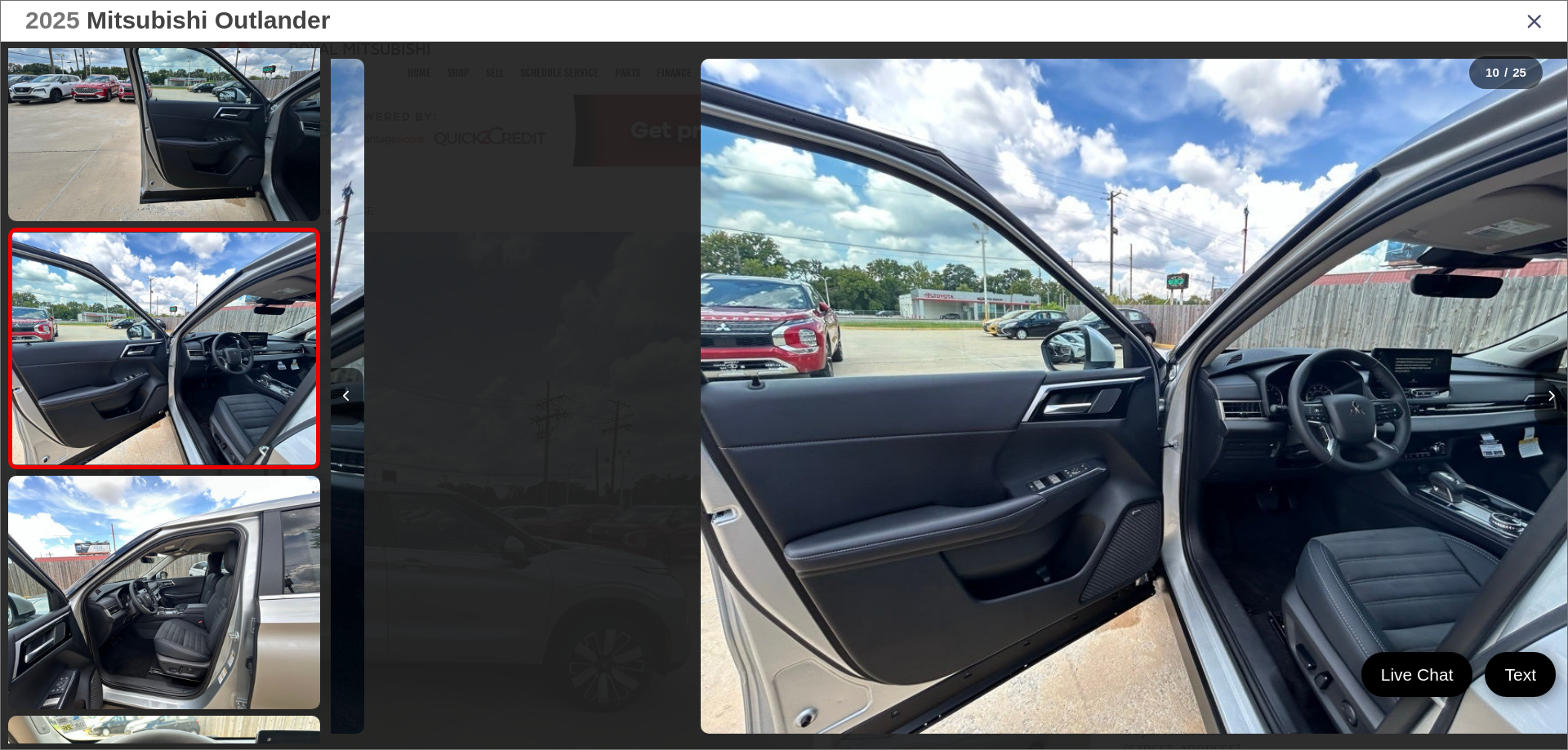
scroll to position [0, 0]
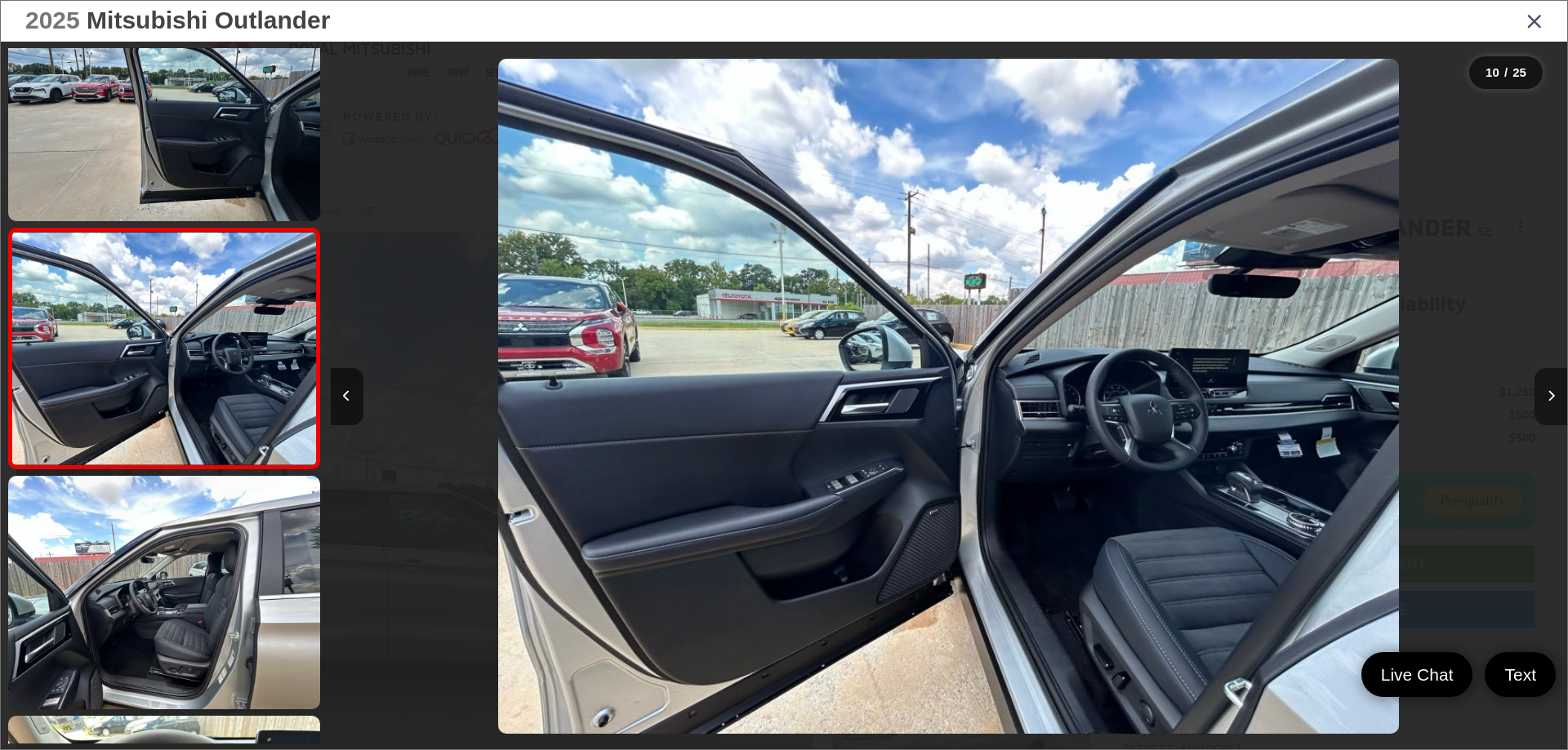
click at [1550, 392] on icon "Next image" at bounding box center [1551, 395] width 8 height 11
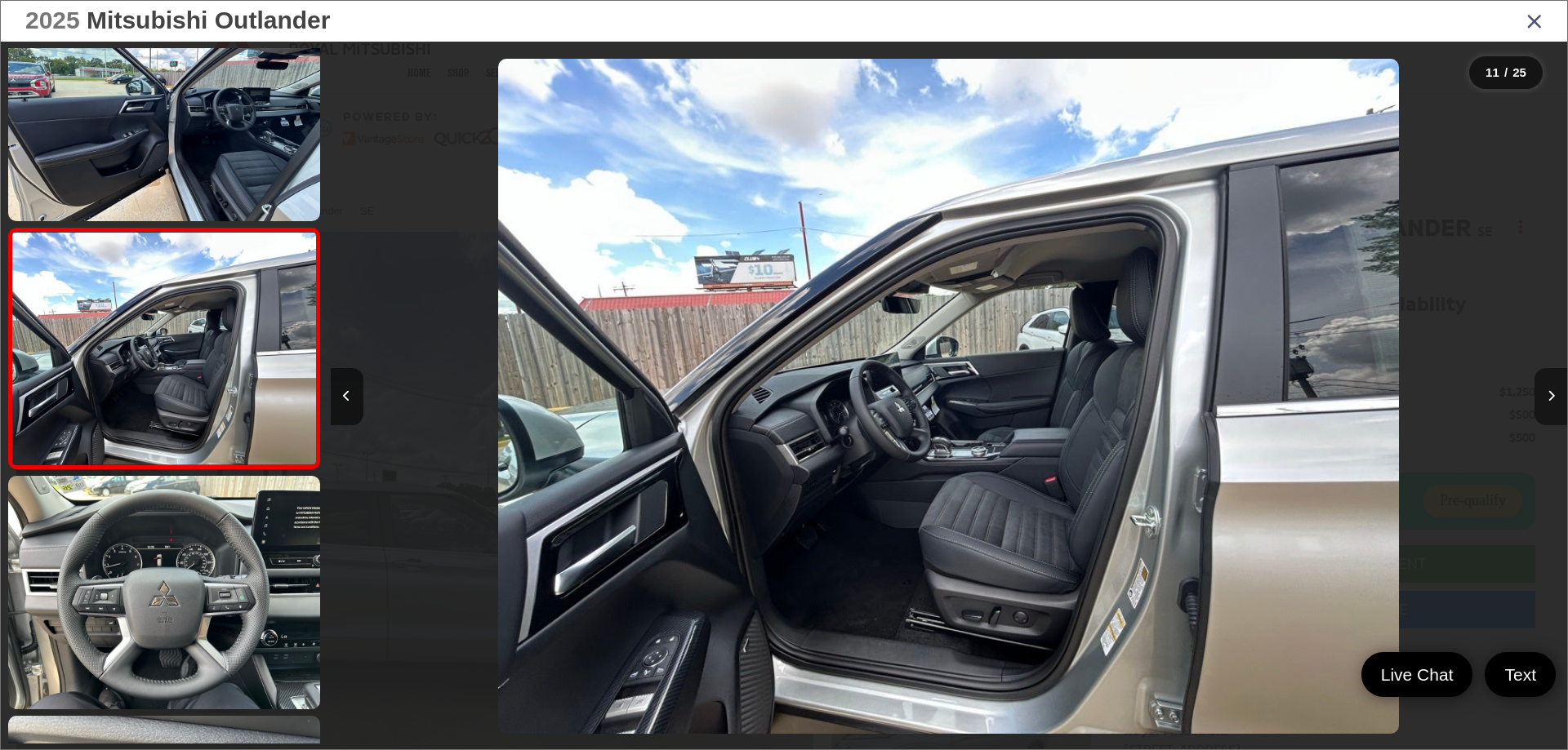
click at [1550, 392] on icon "Next image" at bounding box center [1551, 395] width 8 height 11
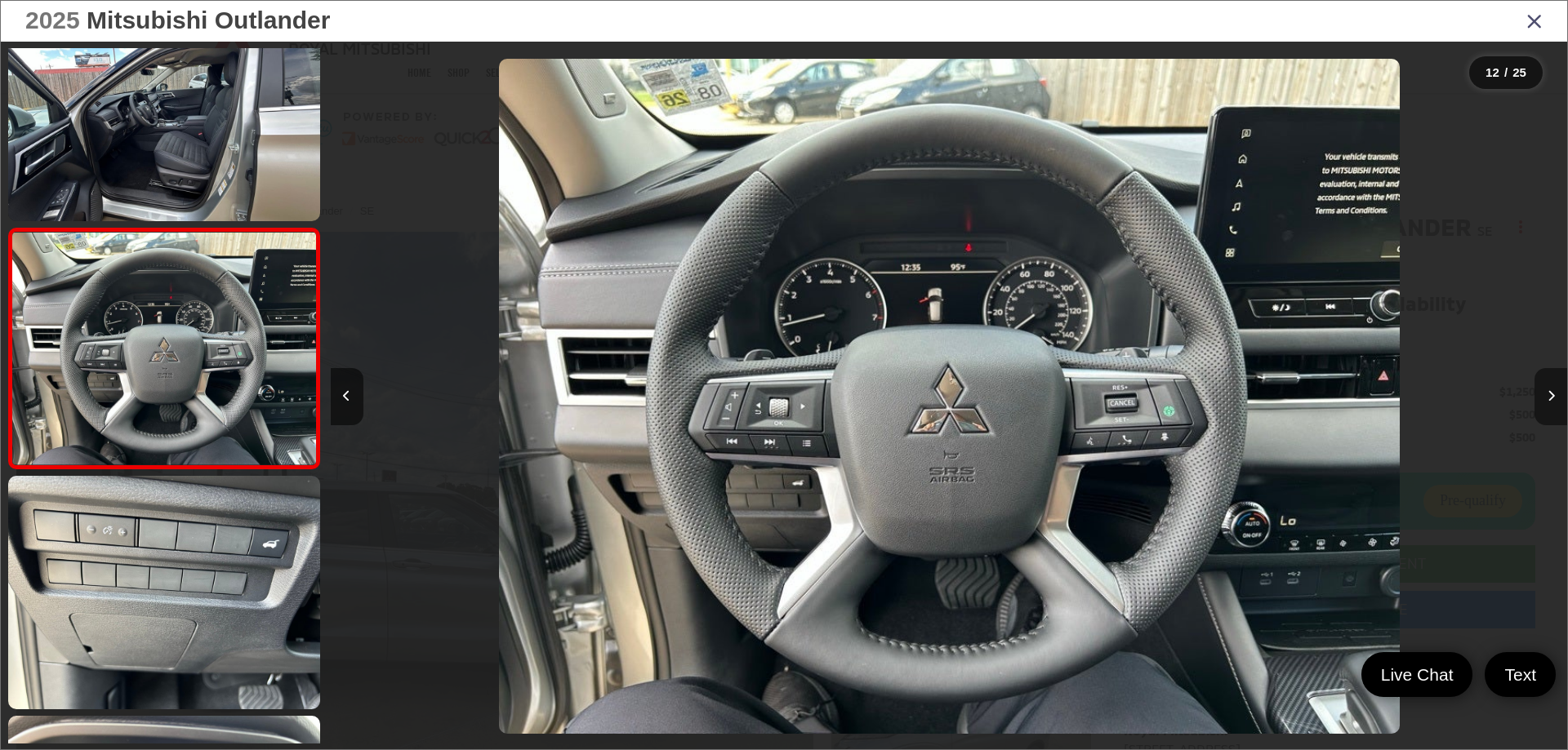
click at [1550, 392] on icon "Next image" at bounding box center [1551, 395] width 8 height 11
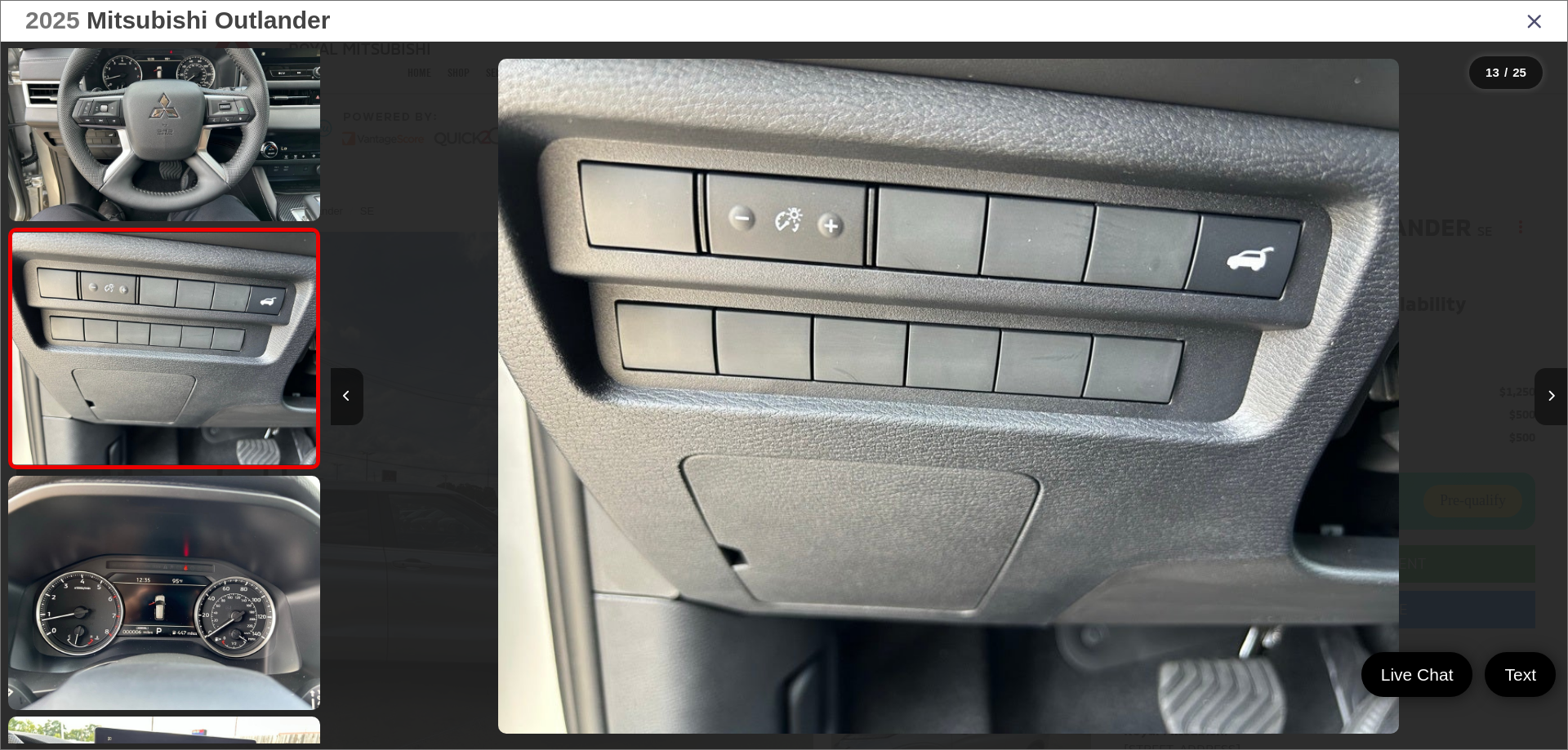
click at [1550, 392] on icon "Next image" at bounding box center [1551, 395] width 8 height 11
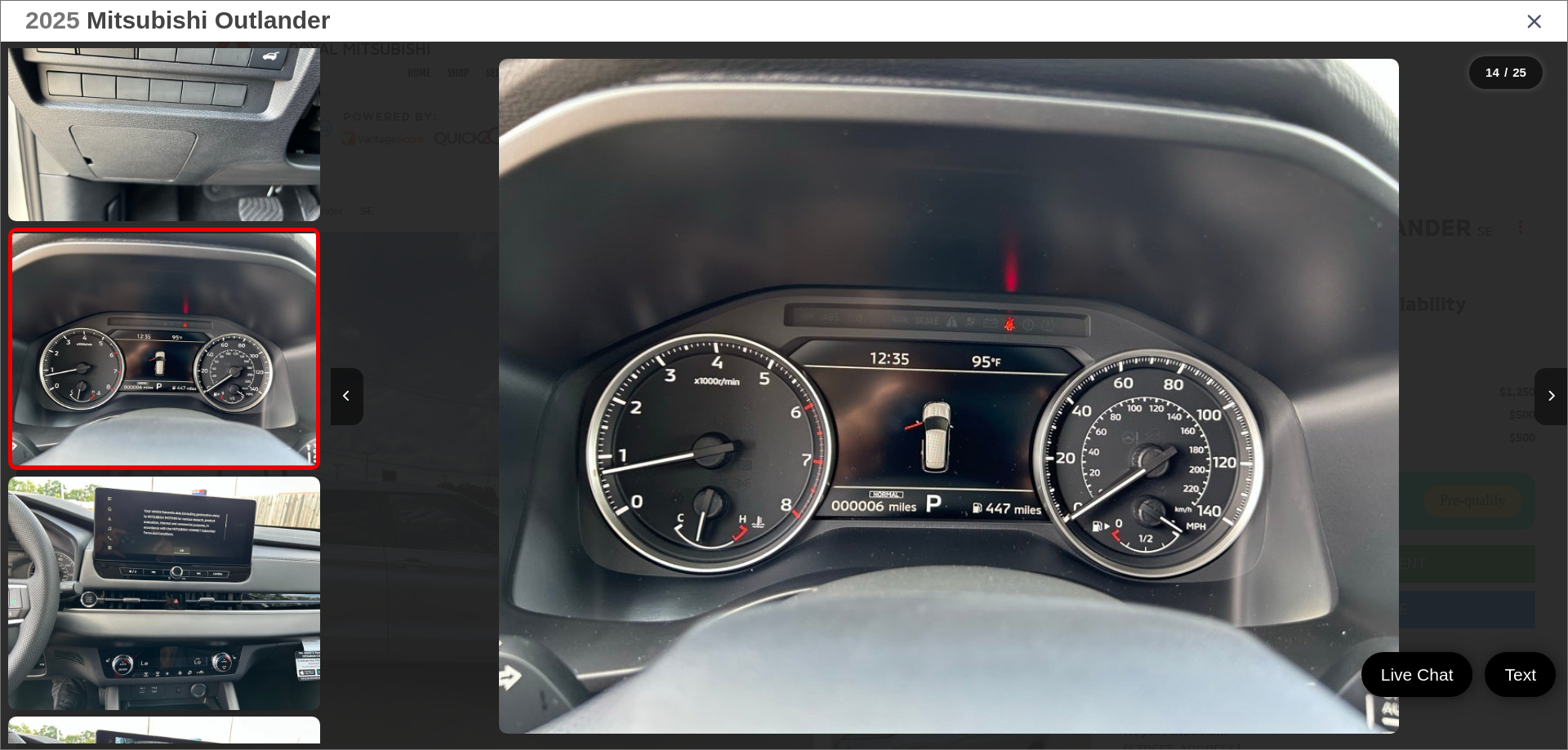
click at [1550, 392] on icon "Next image" at bounding box center [1551, 395] width 8 height 11
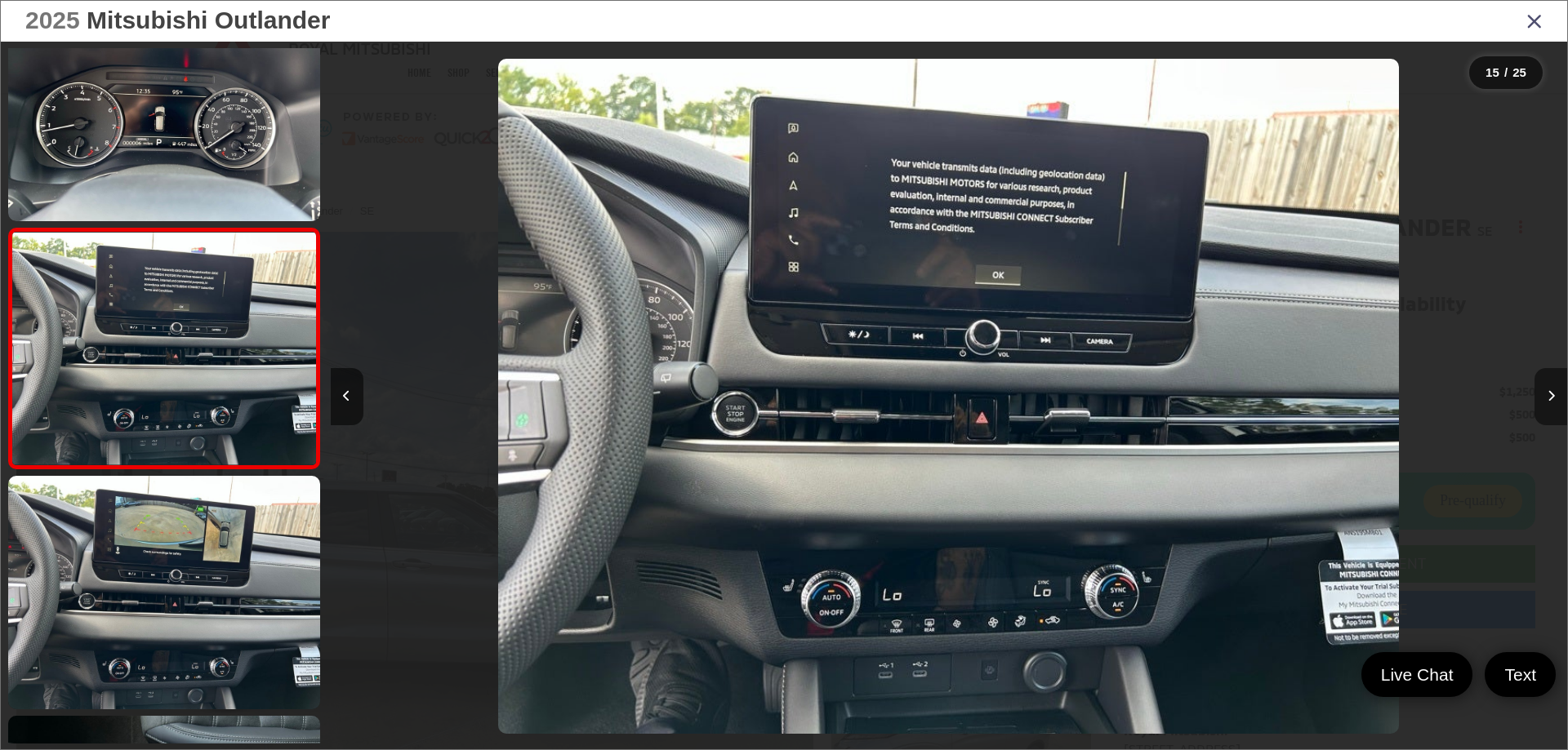
click at [1550, 392] on icon "Next image" at bounding box center [1551, 395] width 8 height 11
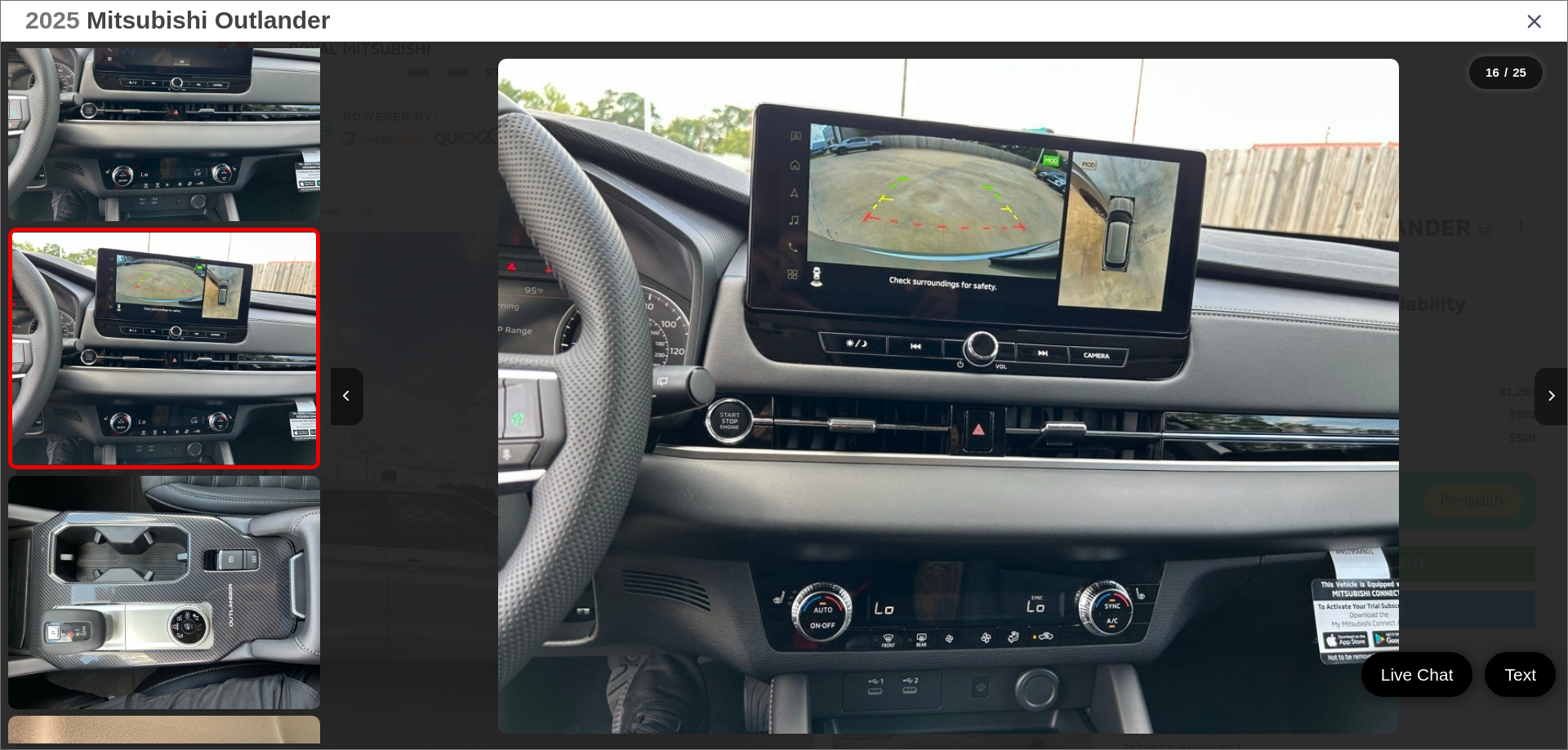
click at [1550, 392] on icon "Next image" at bounding box center [1551, 395] width 8 height 11
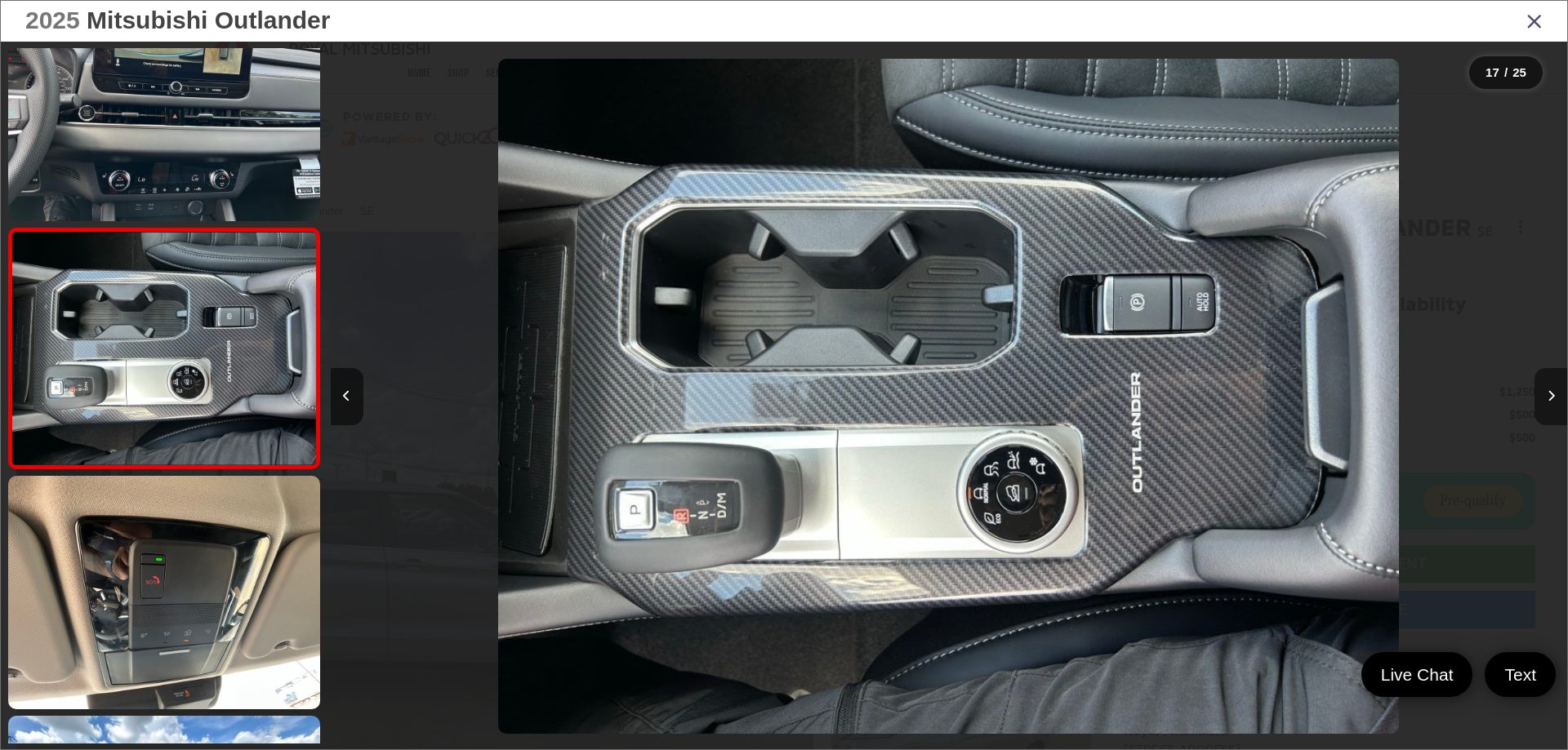
click at [1550, 392] on icon "Next image" at bounding box center [1551, 395] width 8 height 11
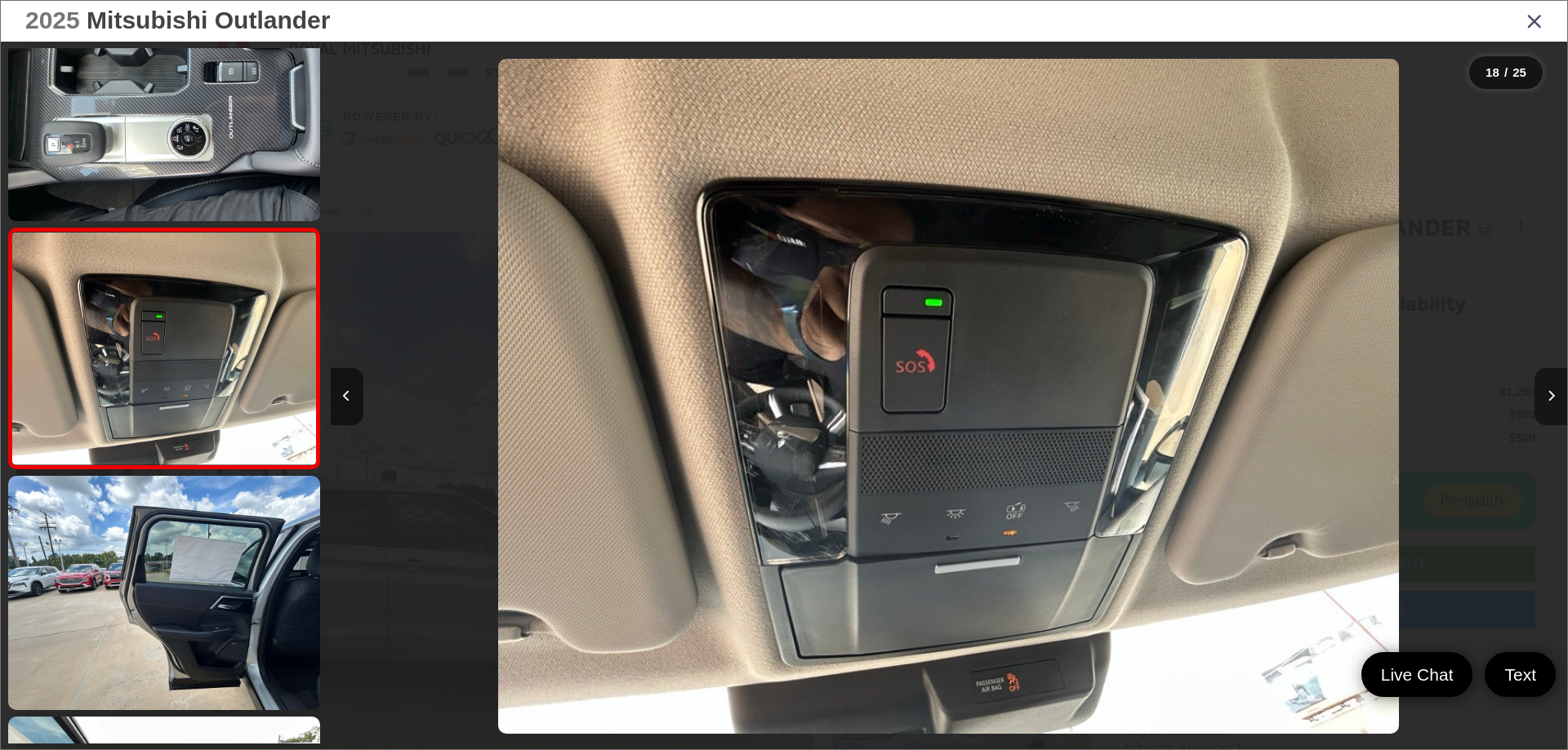
click at [1550, 392] on icon "Next image" at bounding box center [1551, 395] width 8 height 11
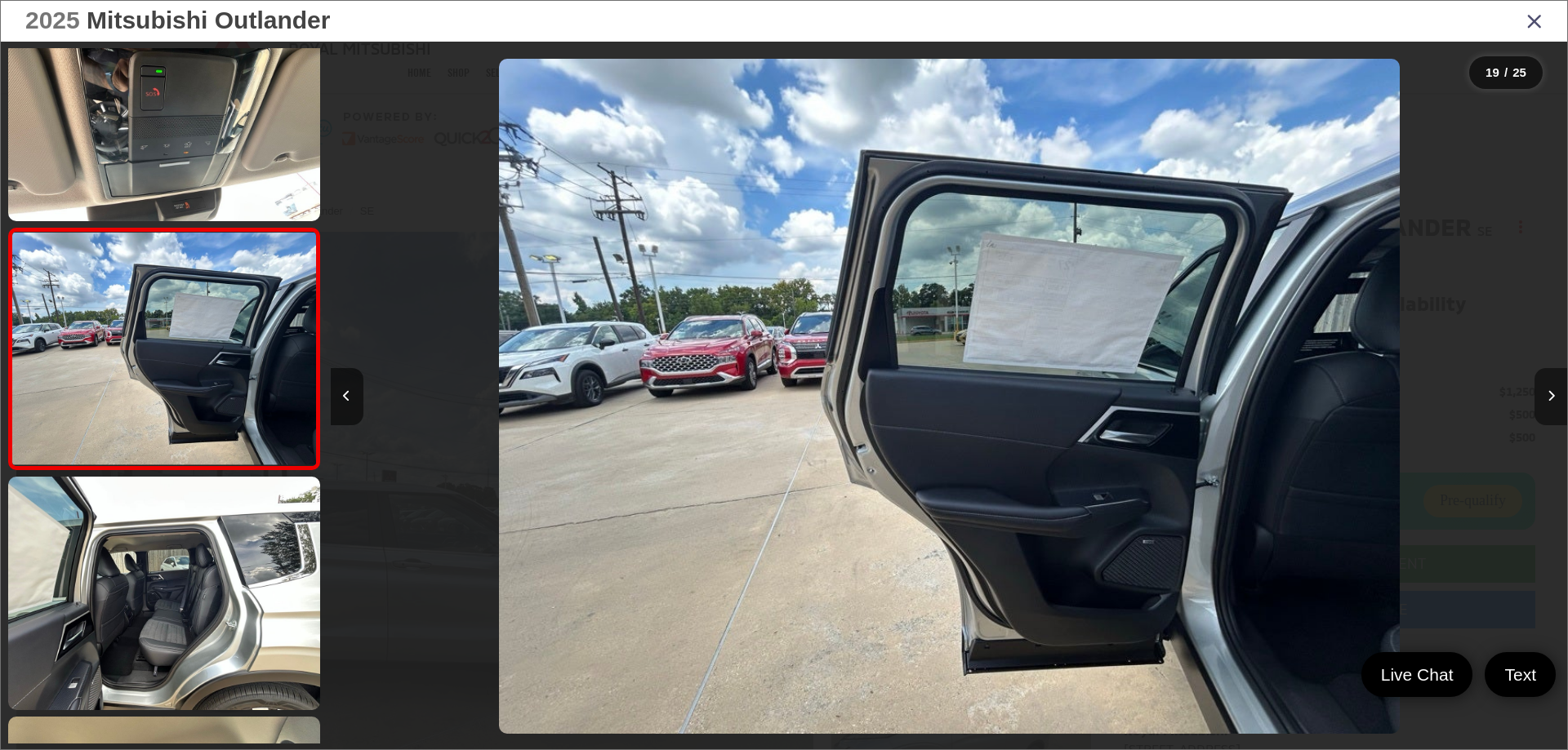
click at [1550, 392] on icon "Next image" at bounding box center [1551, 395] width 8 height 11
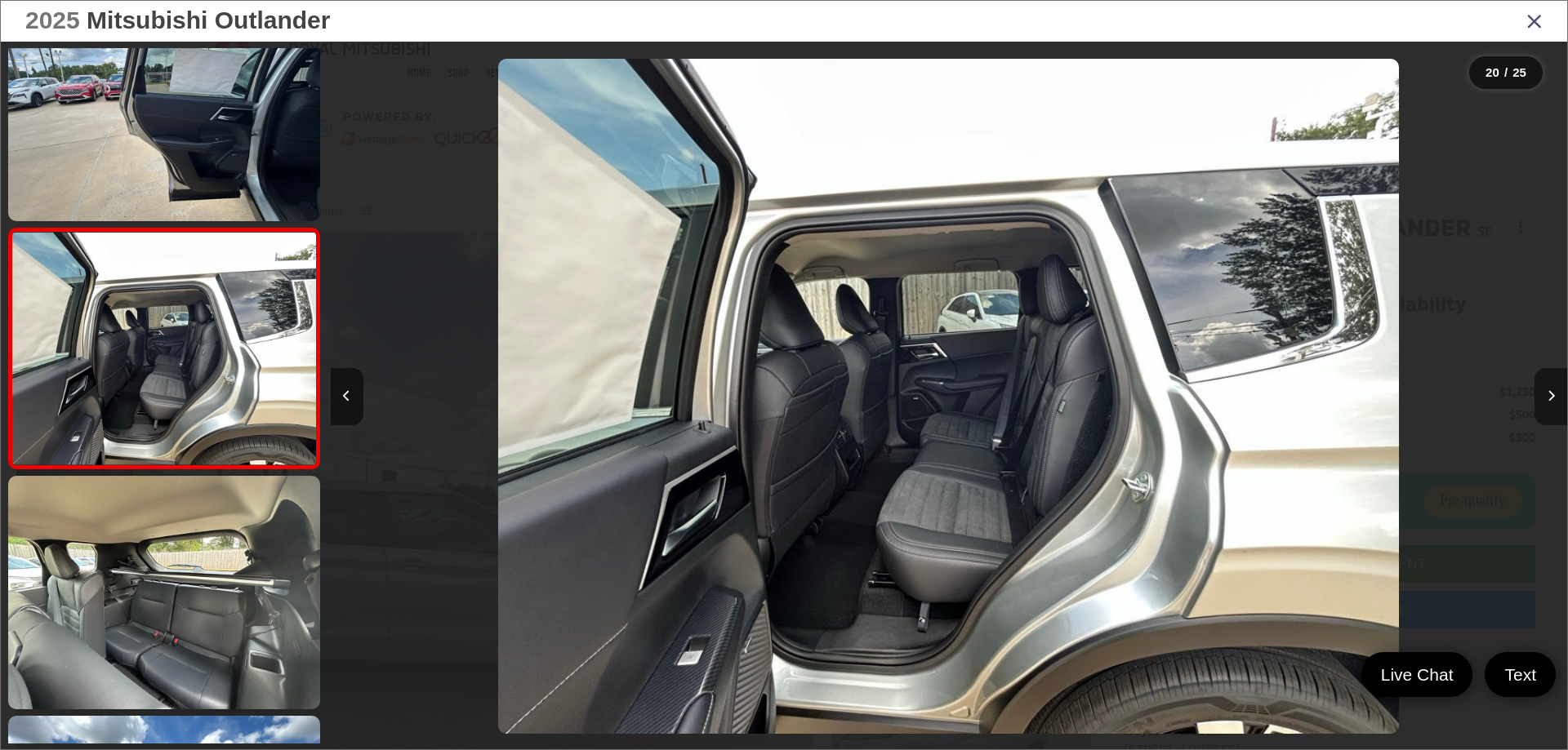
click at [1550, 392] on icon "Next image" at bounding box center [1551, 395] width 8 height 11
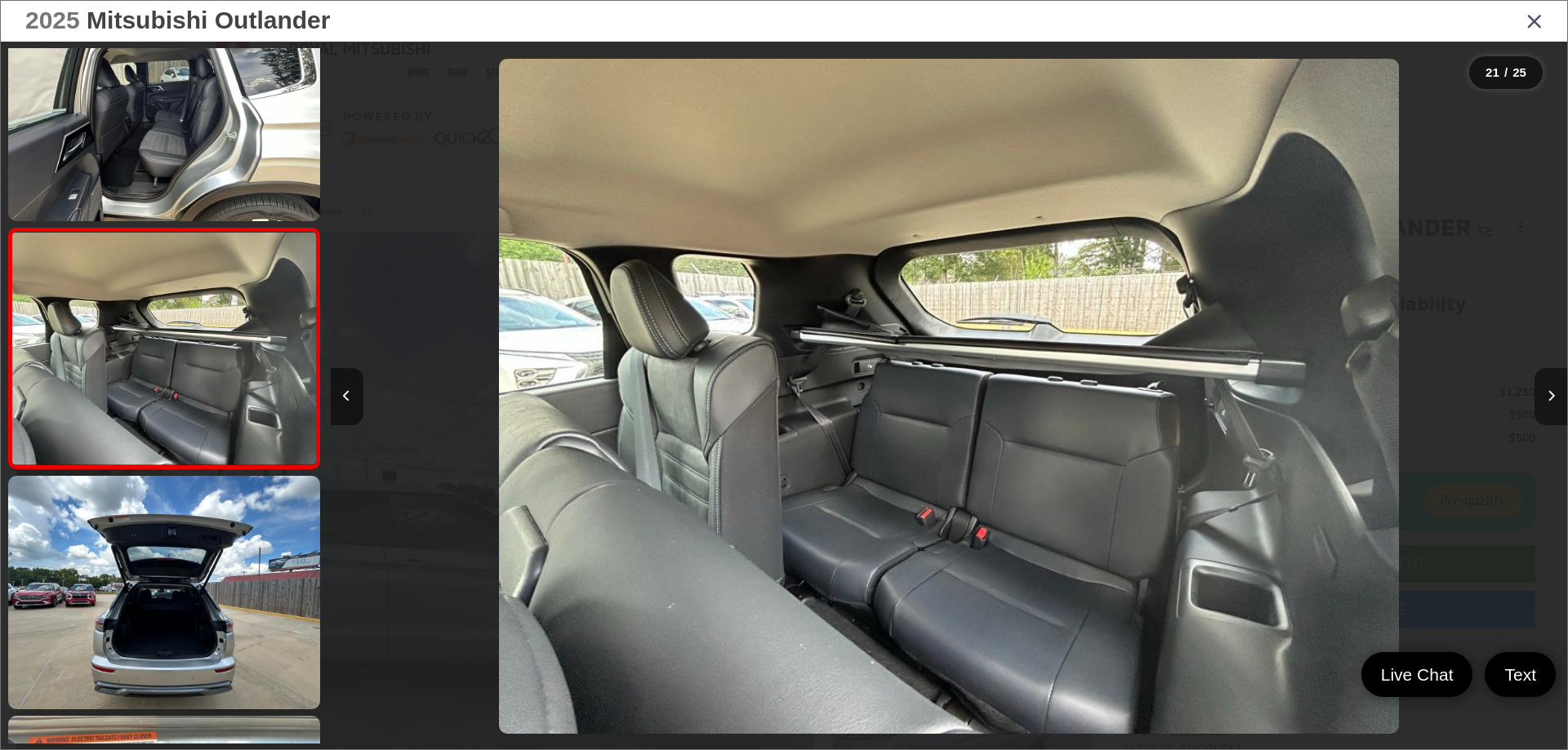
click at [1550, 392] on icon "Next image" at bounding box center [1551, 395] width 8 height 11
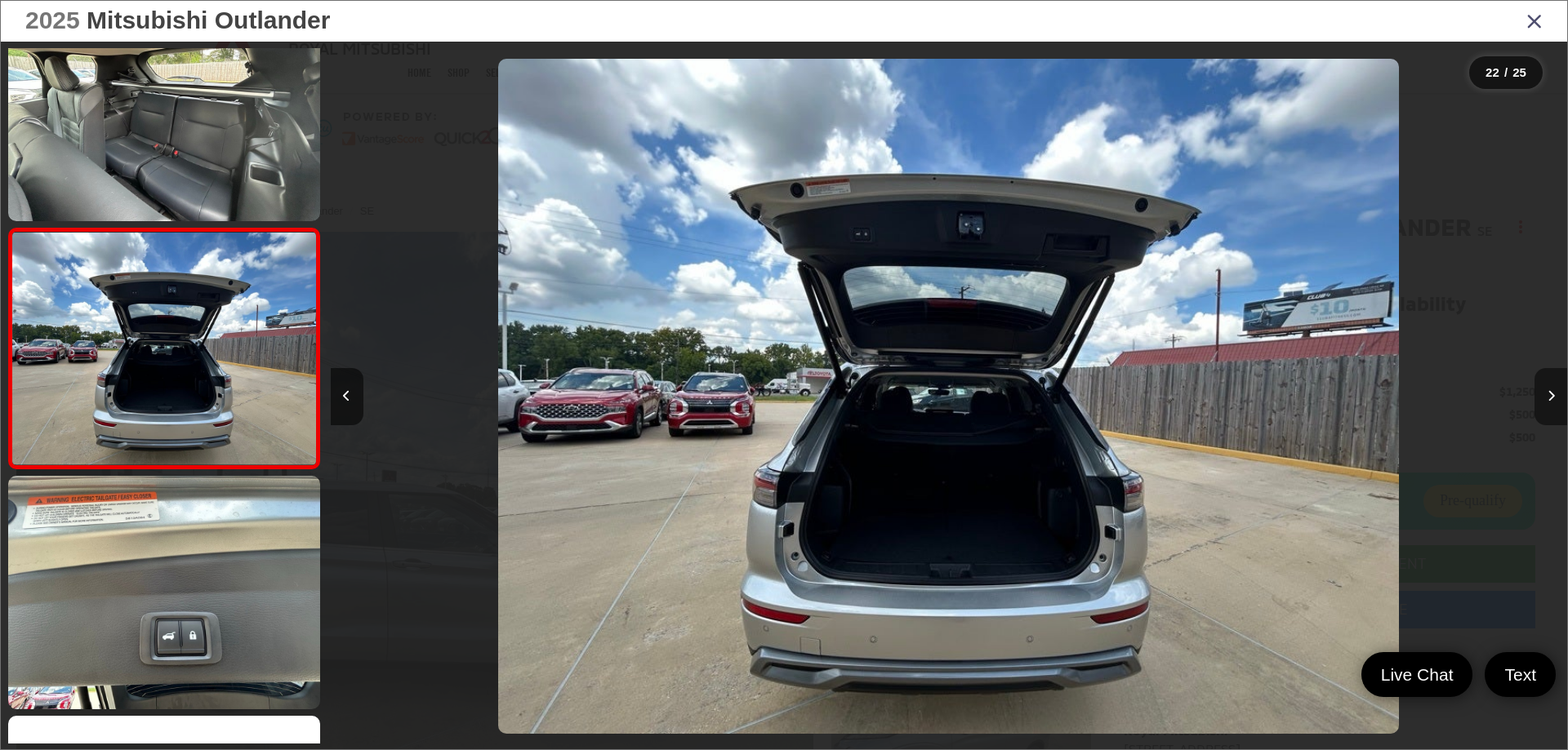
click at [1550, 392] on icon "Next image" at bounding box center [1551, 395] width 8 height 11
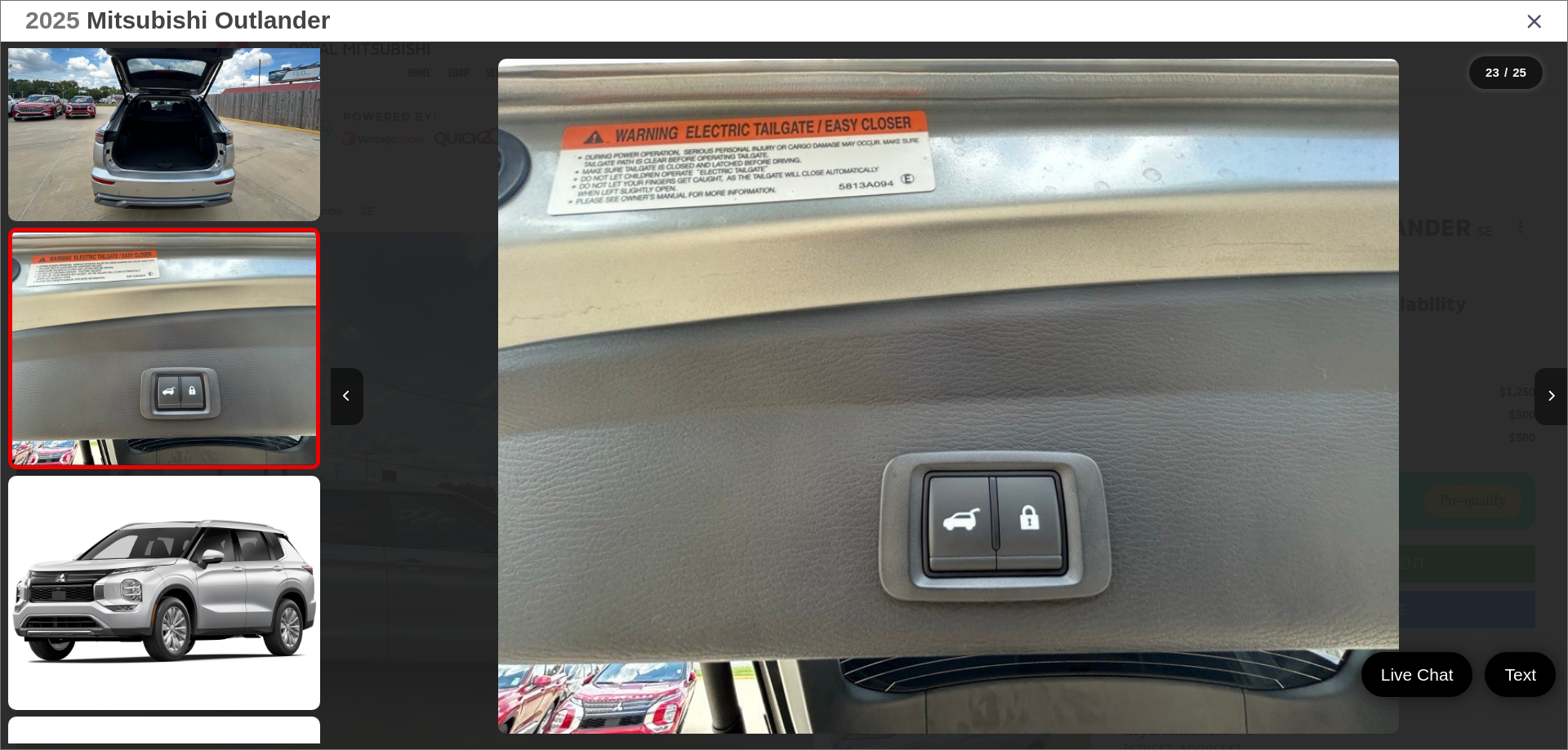
click at [1550, 392] on icon "Next image" at bounding box center [1551, 395] width 8 height 11
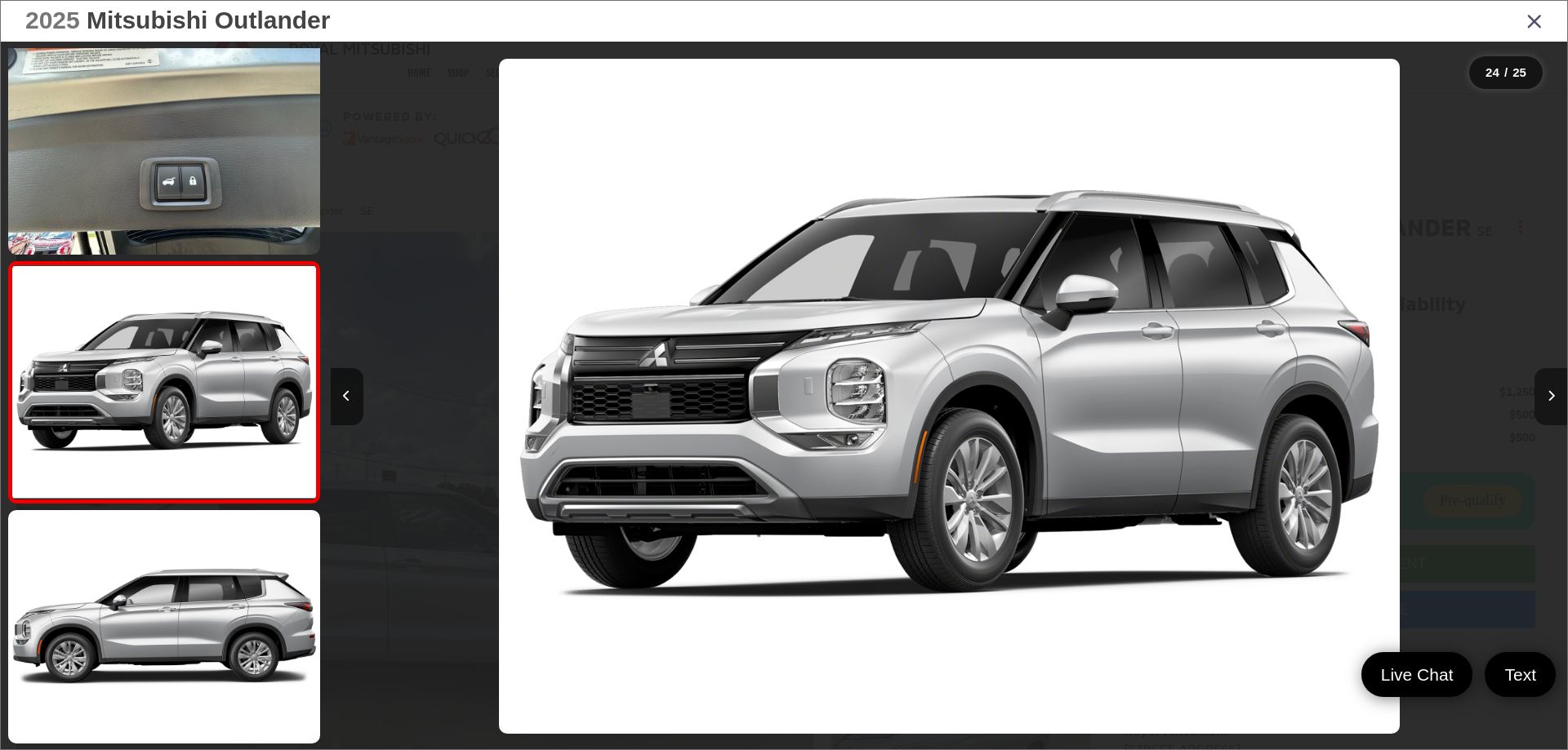
click at [1550, 392] on icon "Next image" at bounding box center [1551, 395] width 8 height 11
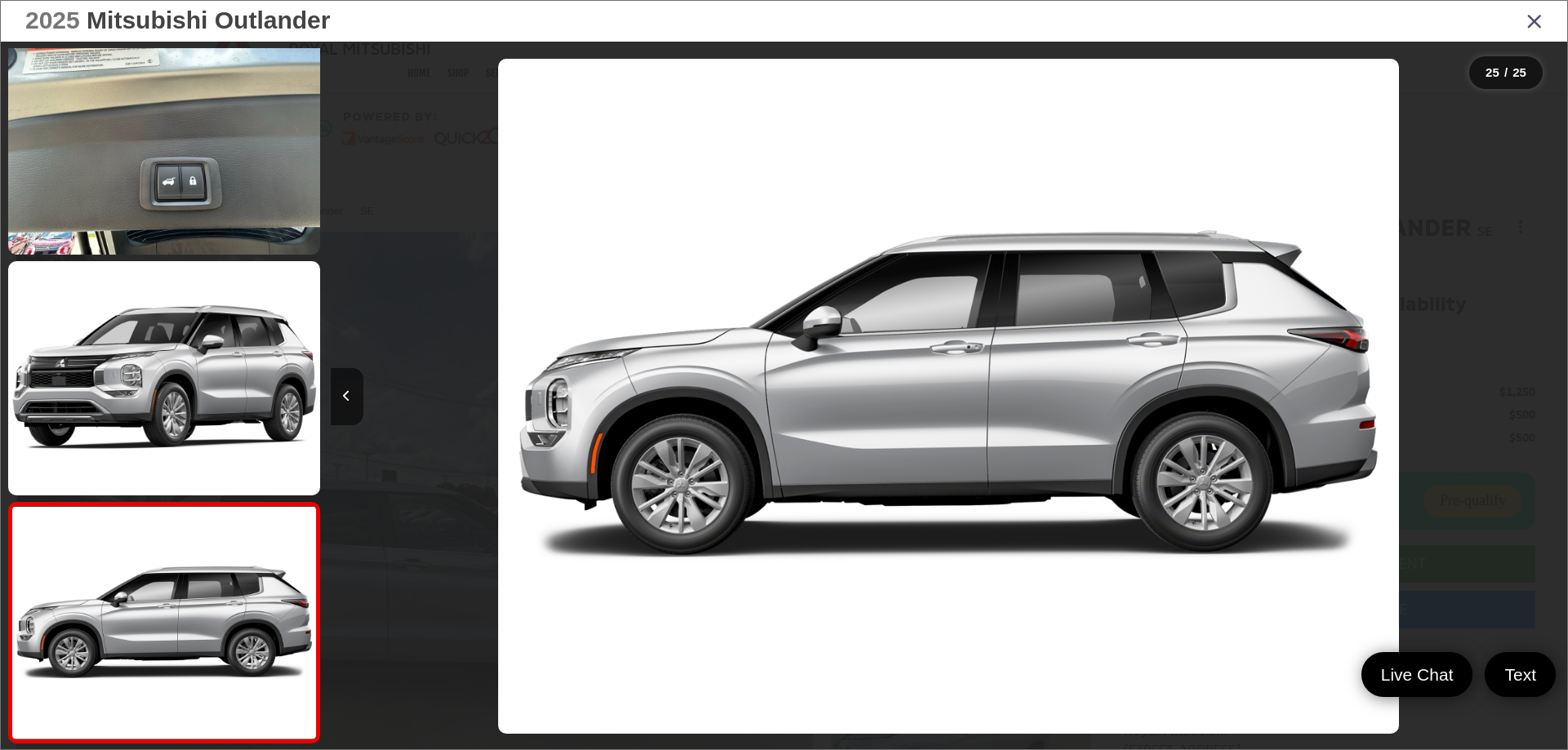
click at [1550, 392] on div at bounding box center [1412, 396] width 309 height 709
click at [1533, 23] on icon "Close gallery" at bounding box center [1534, 20] width 16 height 21
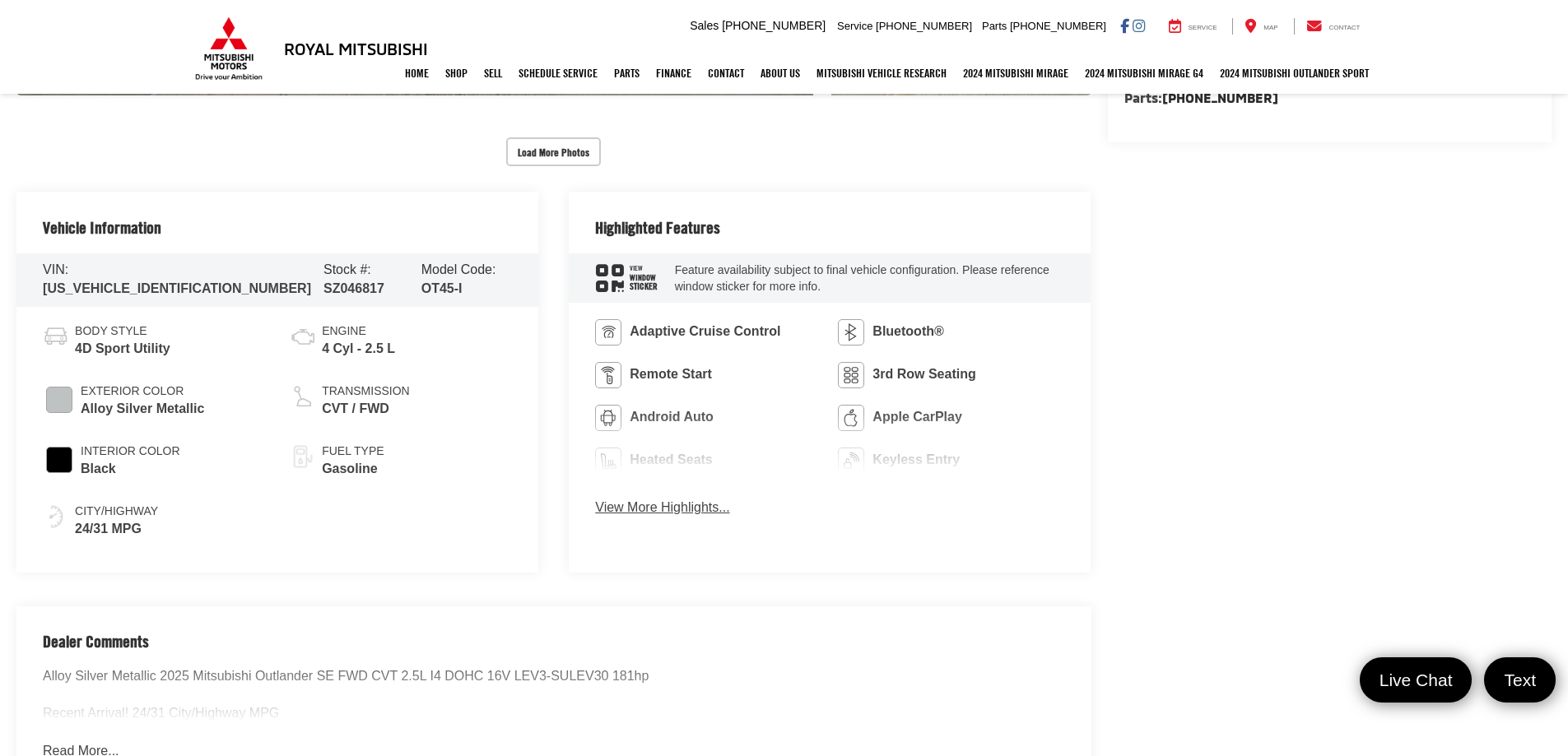
click at [662, 504] on button "View More Highlights..." at bounding box center [662, 508] width 134 height 19
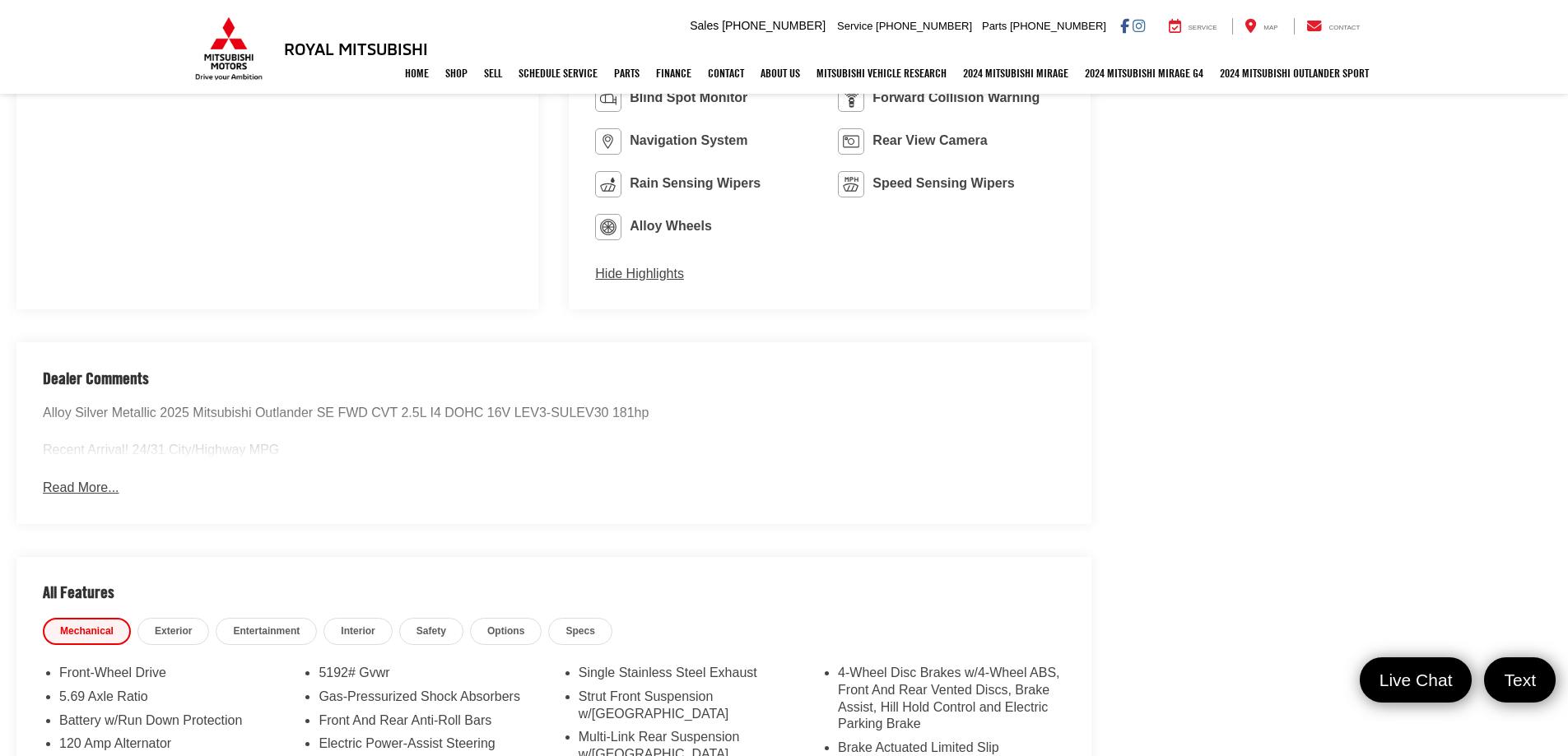
click at [65, 483] on button "Read More..." at bounding box center [80, 488] width 75 height 19
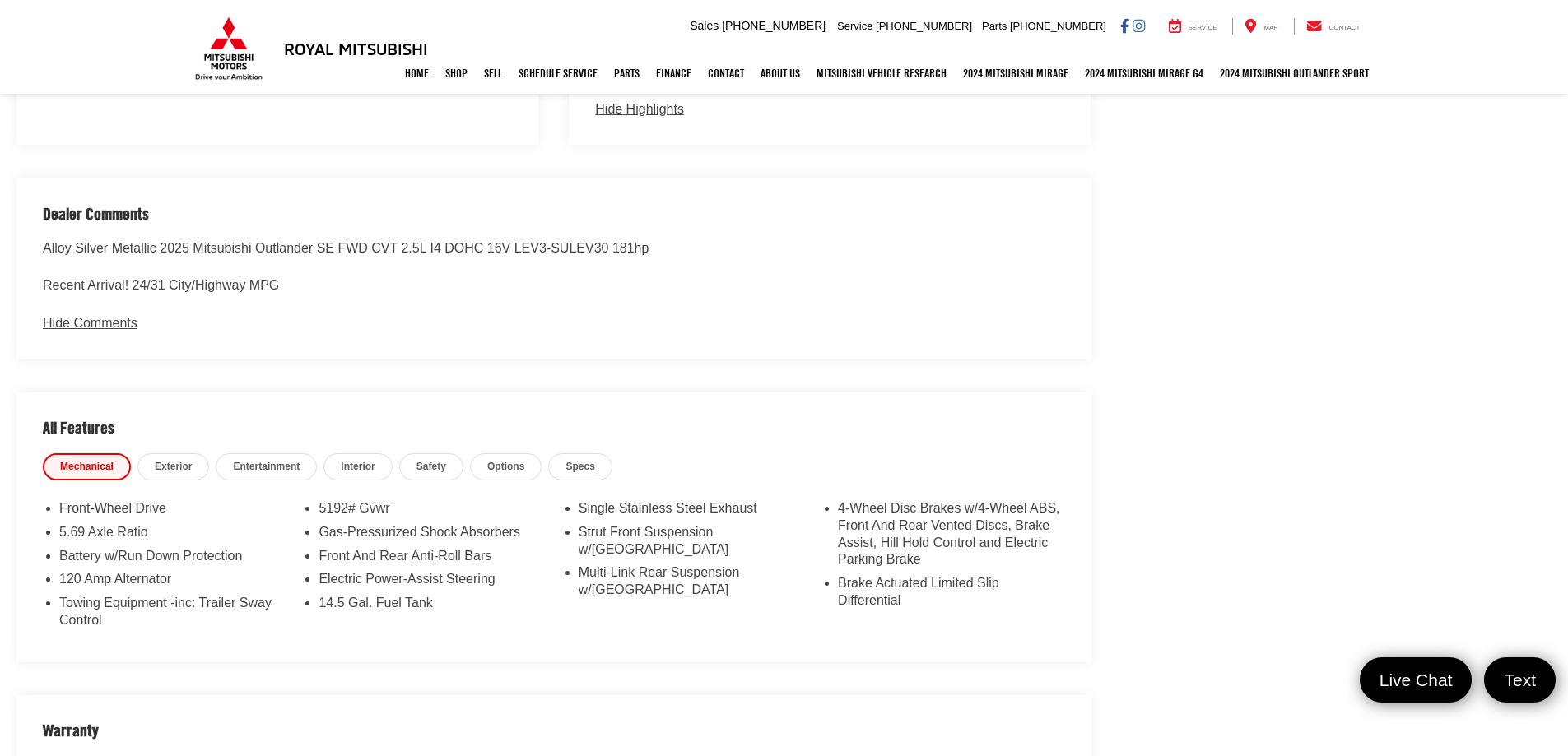
click at [342, 465] on span "Interior" at bounding box center [357, 467] width 33 height 14
